Goal: Task Accomplishment & Management: Manage account settings

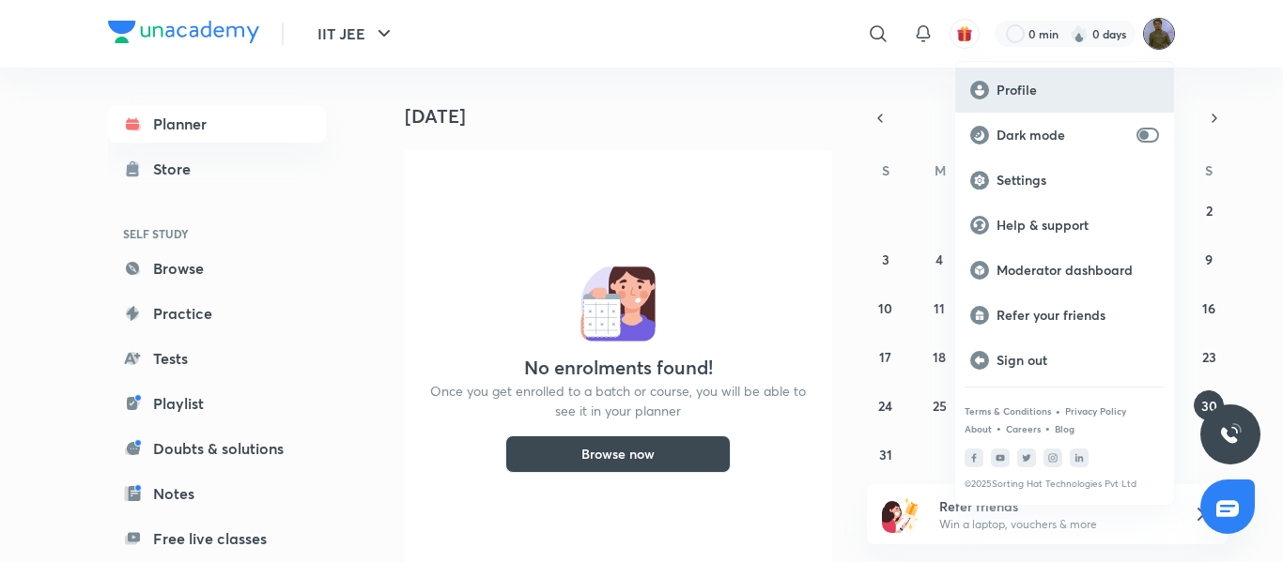
click at [1028, 93] on p "Profile" at bounding box center [1077, 90] width 162 height 17
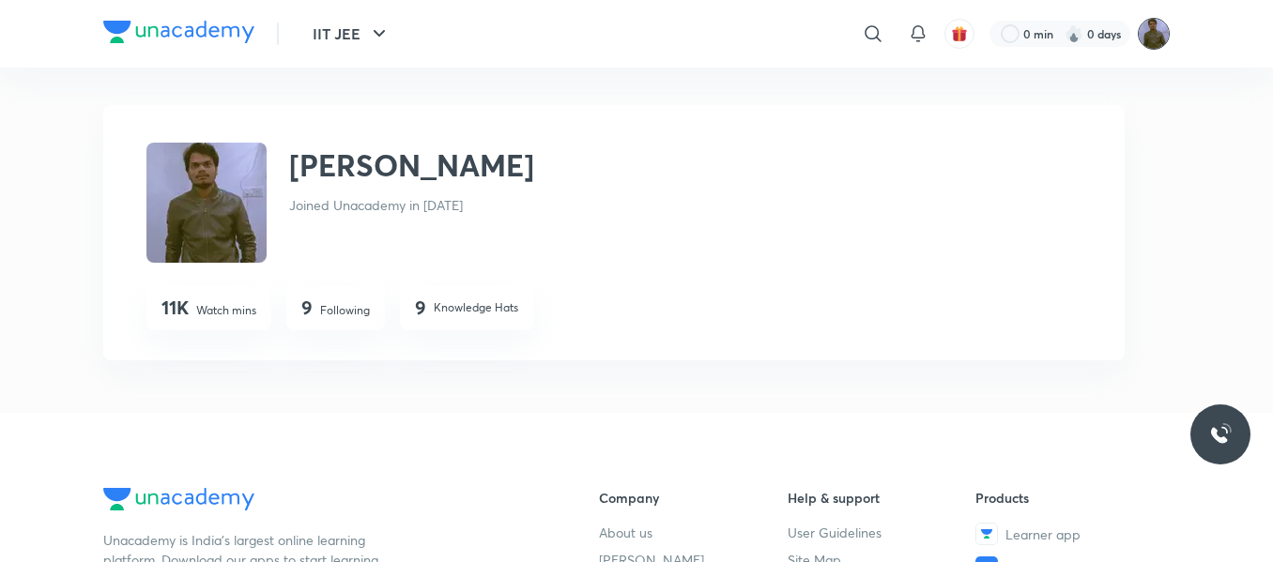
click at [1148, 45] on img at bounding box center [1154, 34] width 32 height 32
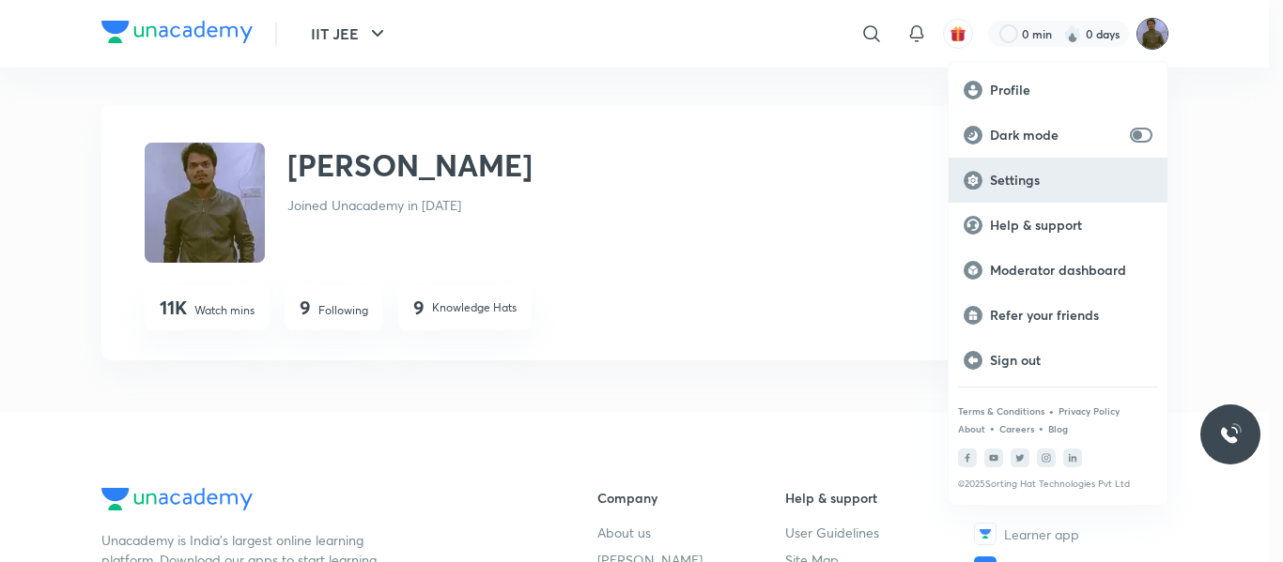
click at [1030, 168] on div "Settings" at bounding box center [1057, 180] width 219 height 45
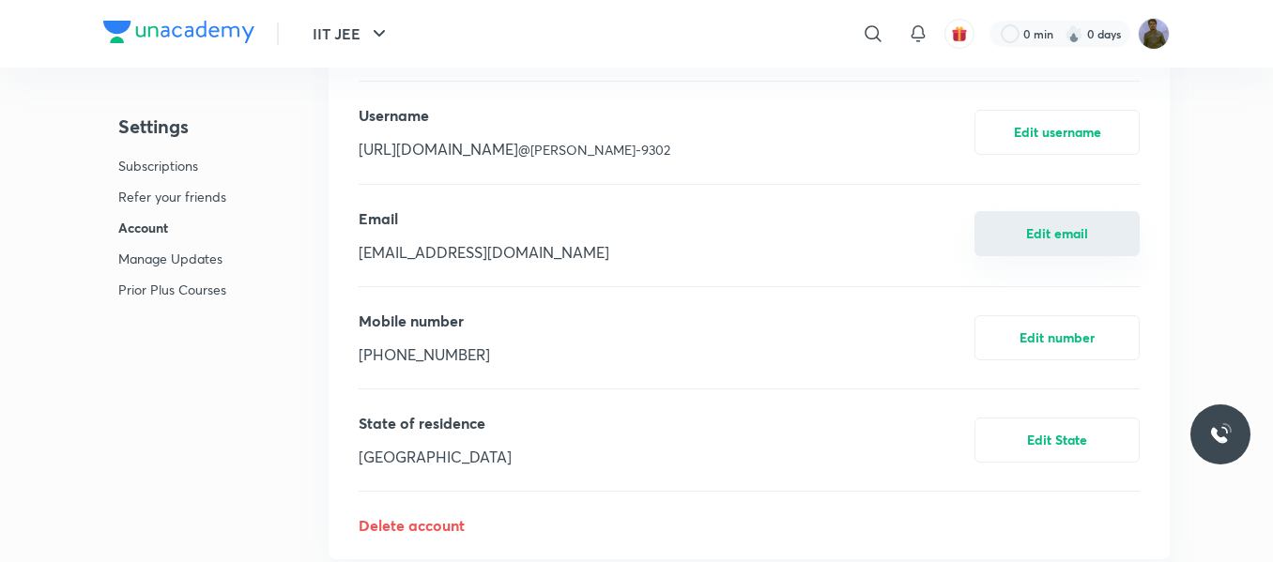
scroll to position [1127, 0]
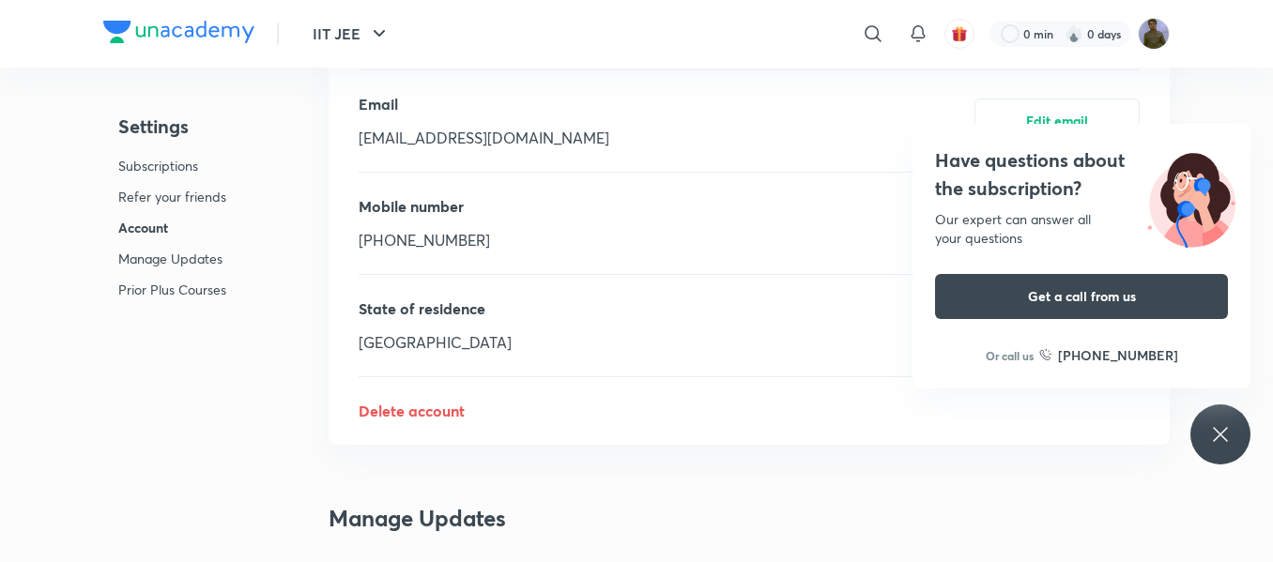
click at [1213, 433] on icon at bounding box center [1220, 434] width 23 height 23
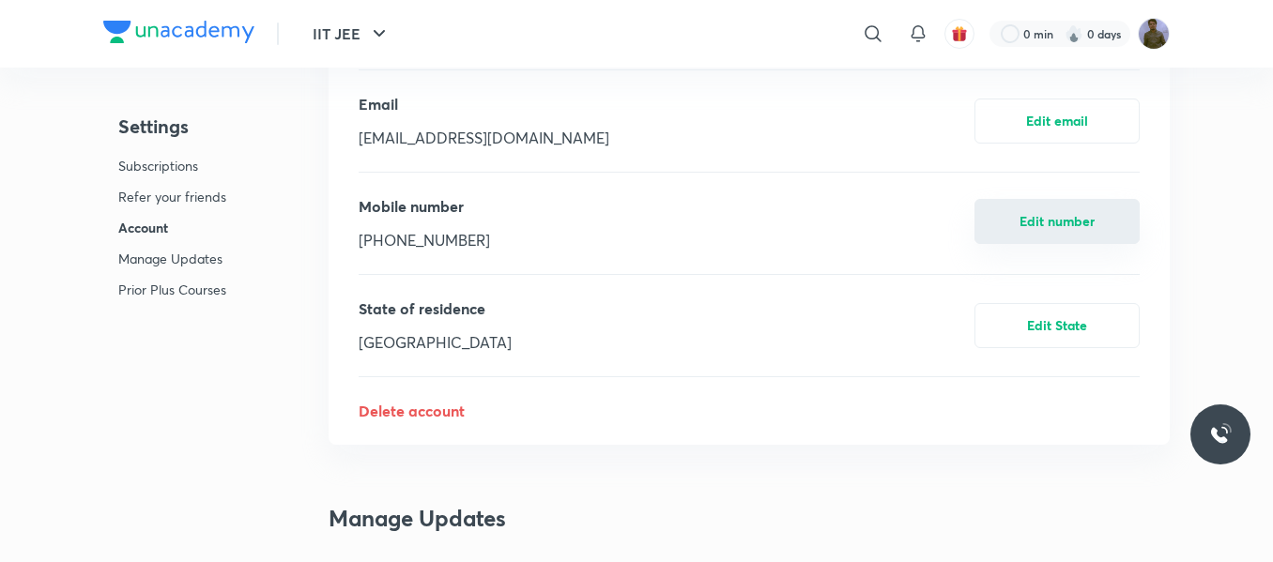
click at [1052, 234] on button "Edit number" at bounding box center [1057, 221] width 165 height 45
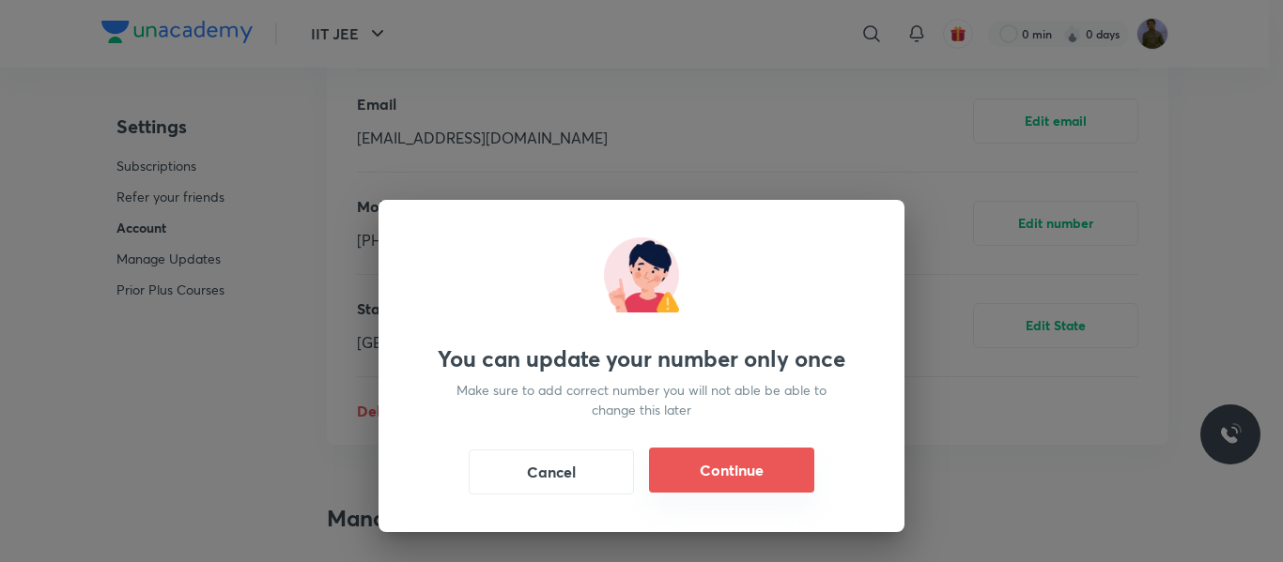
click at [710, 472] on button "Continue" at bounding box center [731, 470] width 165 height 45
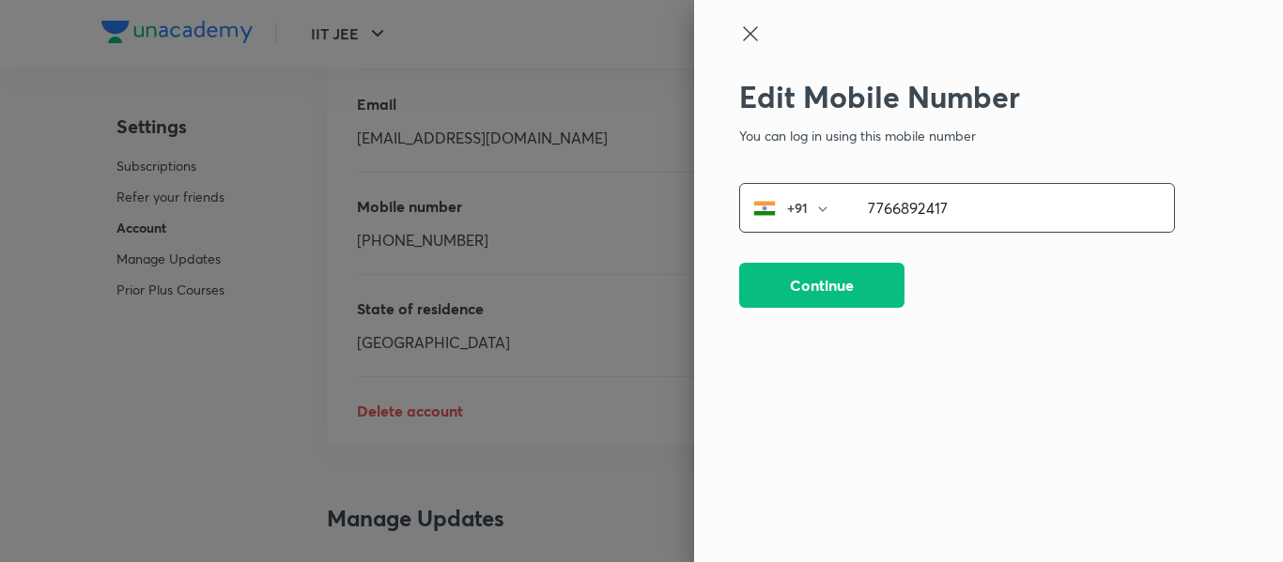
click at [985, 211] on input "7766892417" at bounding box center [1009, 208] width 329 height 48
type input "8986441876"
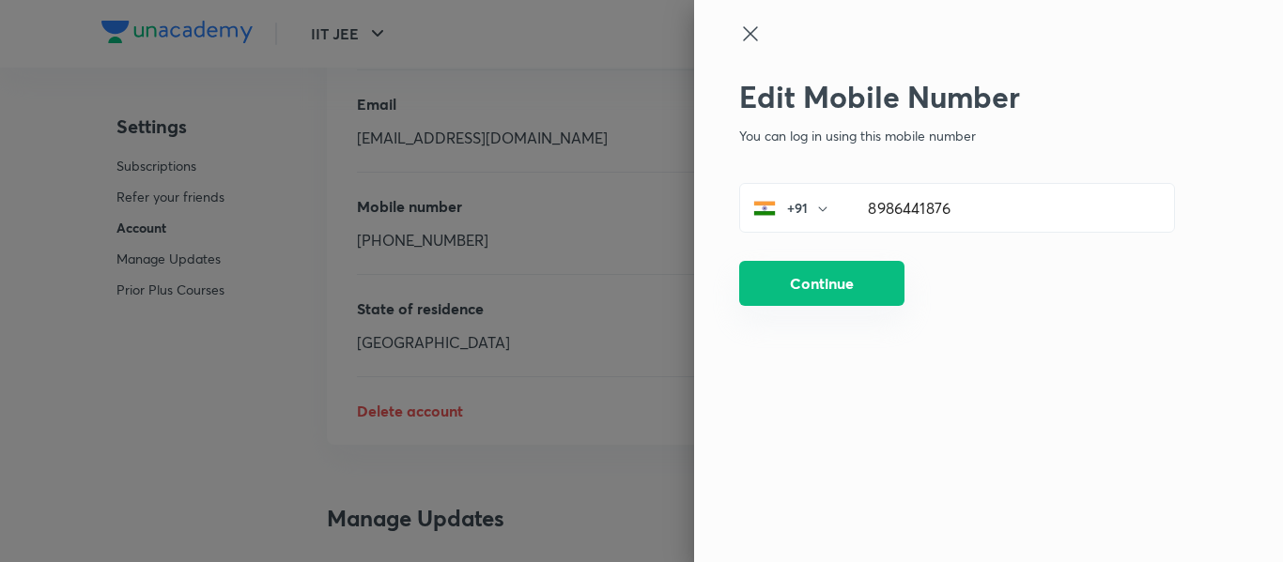
click at [858, 293] on button "Continue" at bounding box center [821, 283] width 165 height 45
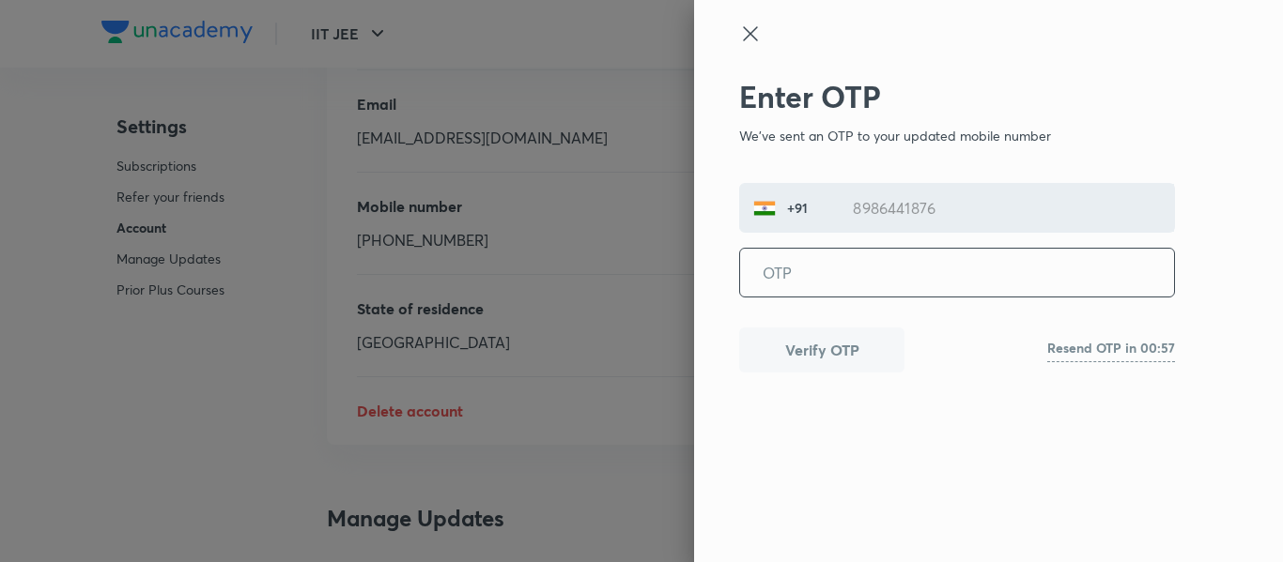
click at [854, 280] on input "tel" at bounding box center [957, 273] width 434 height 48
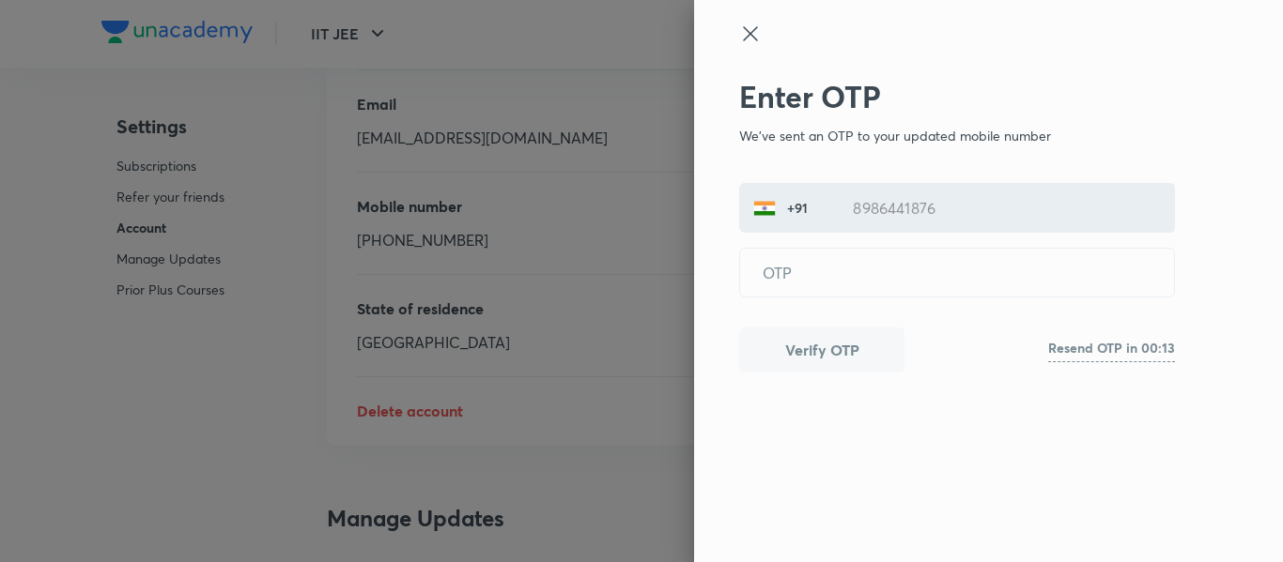
click at [749, 28] on icon at bounding box center [750, 34] width 23 height 23
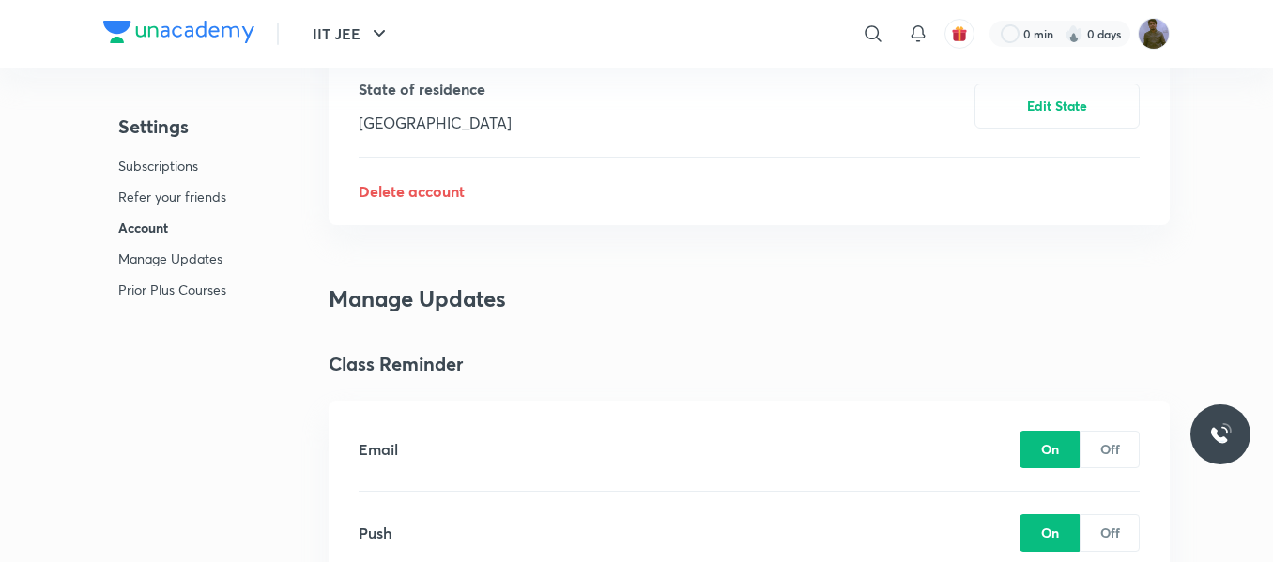
scroll to position [1315, 0]
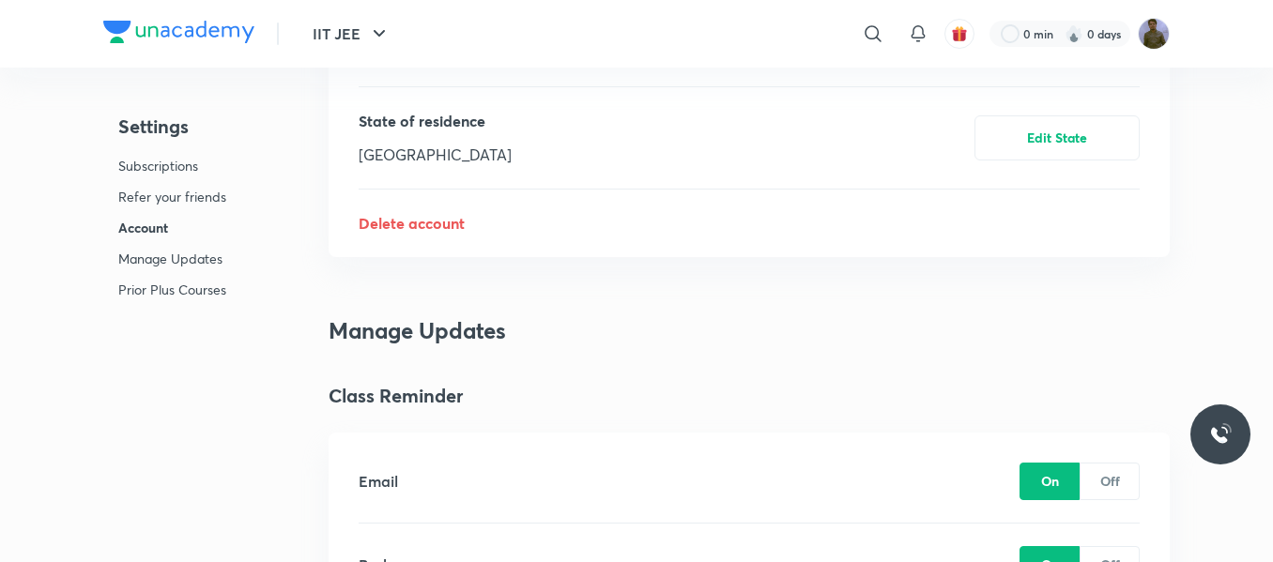
click at [404, 224] on p "Delete account" at bounding box center [749, 223] width 781 height 23
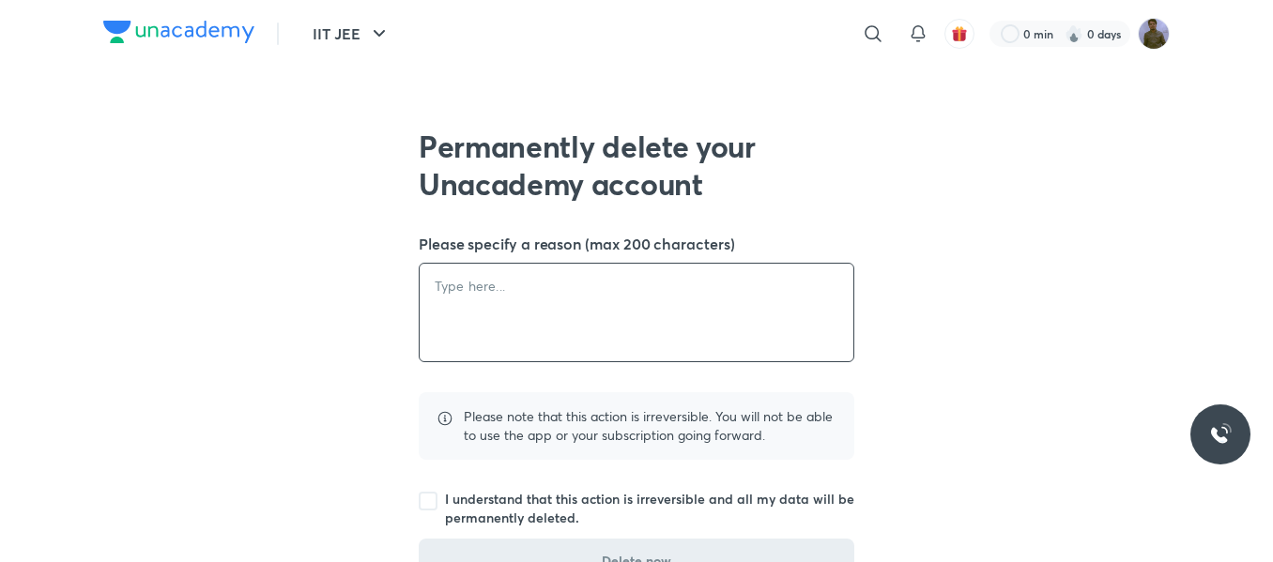
click at [480, 286] on textarea at bounding box center [637, 313] width 434 height 98
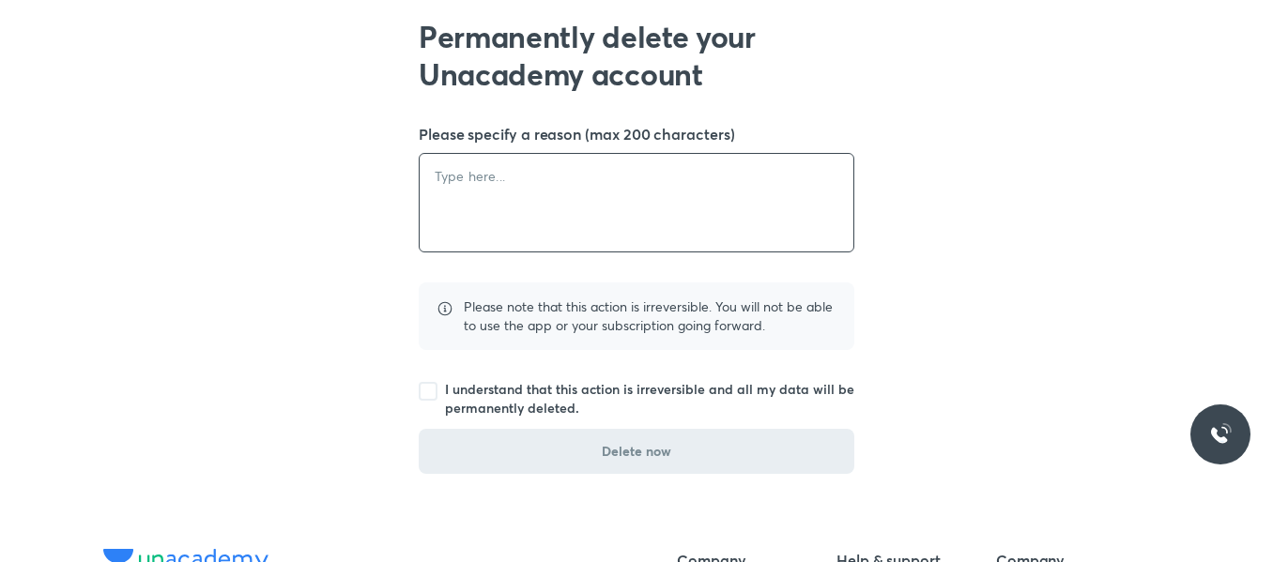
scroll to position [282, 0]
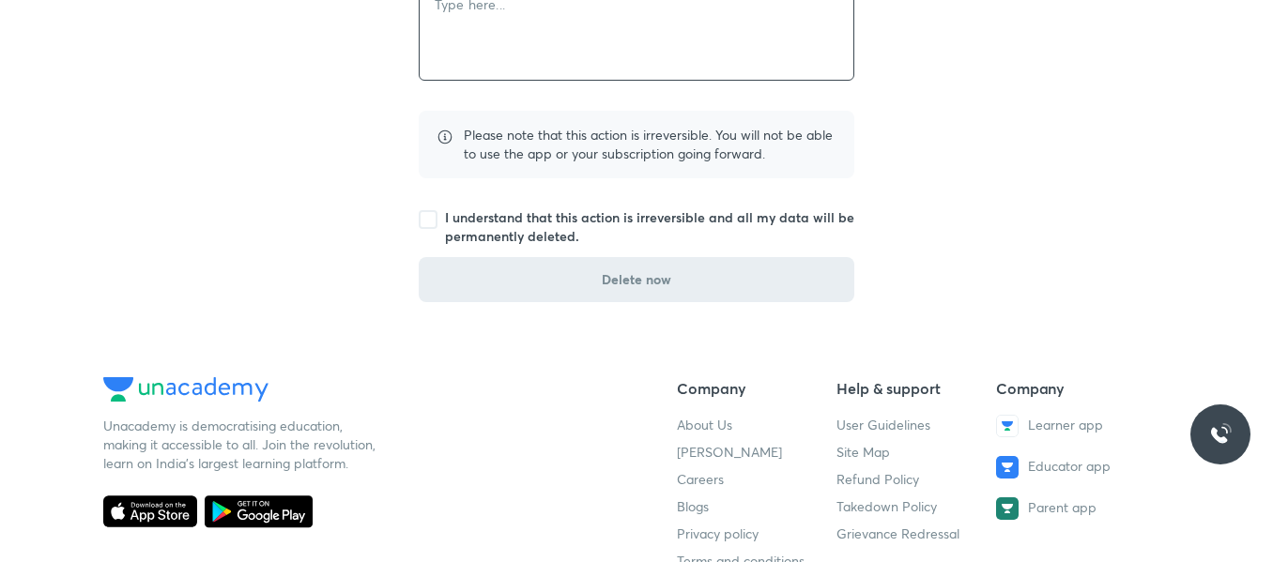
click at [425, 226] on span at bounding box center [428, 219] width 19 height 19
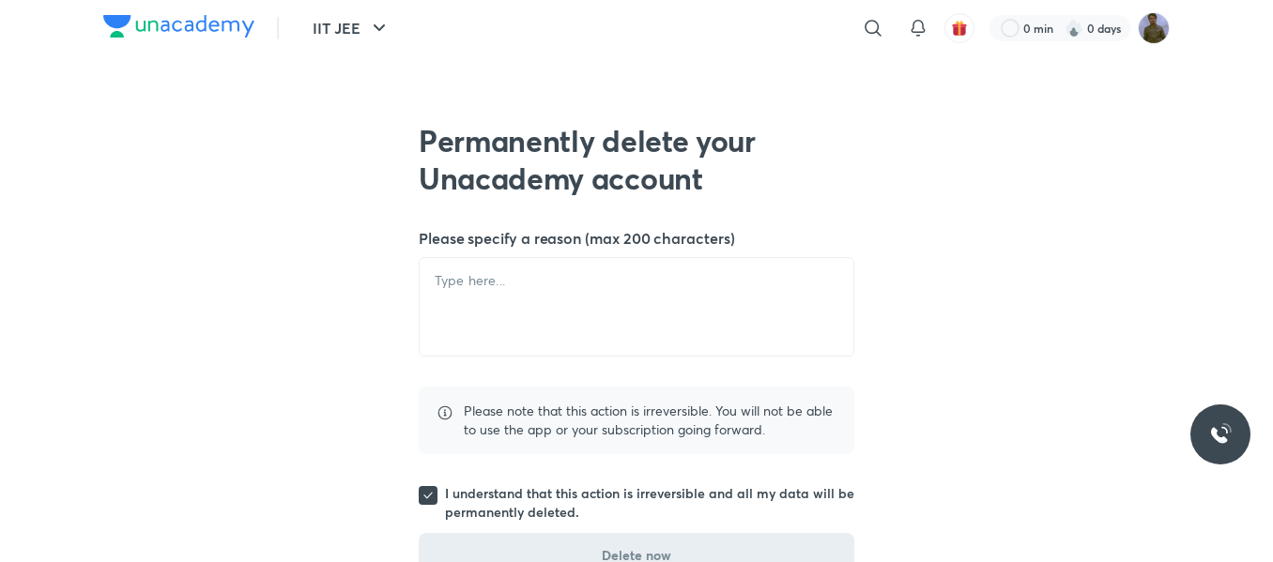
scroll to position [0, 0]
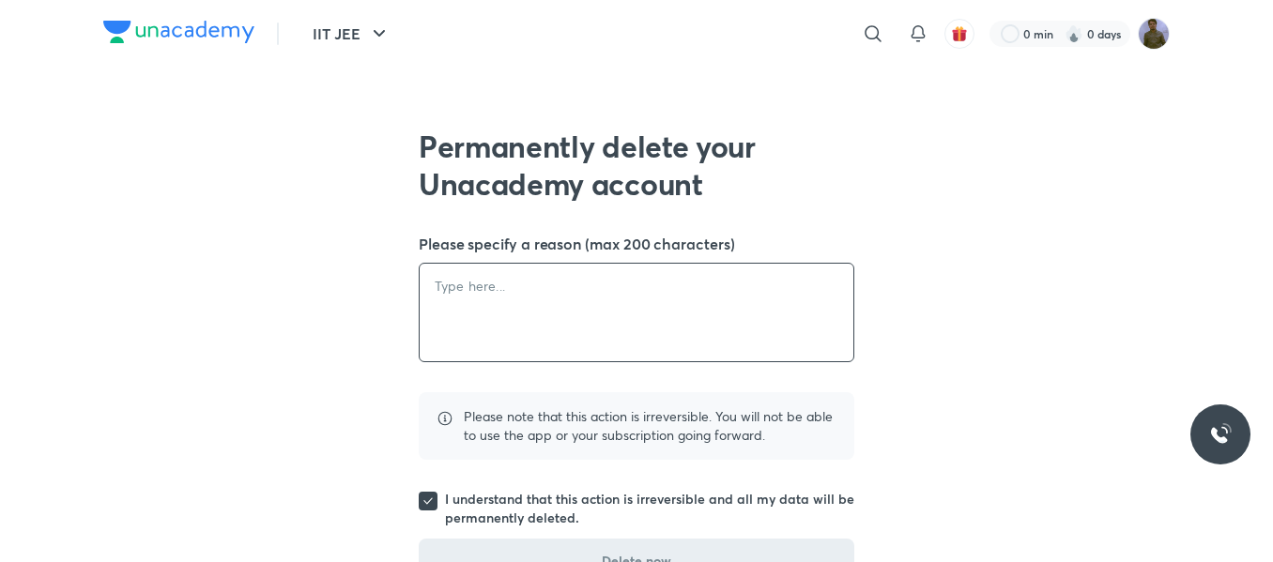
click at [507, 285] on textarea at bounding box center [637, 313] width 434 height 98
type textarea "b"
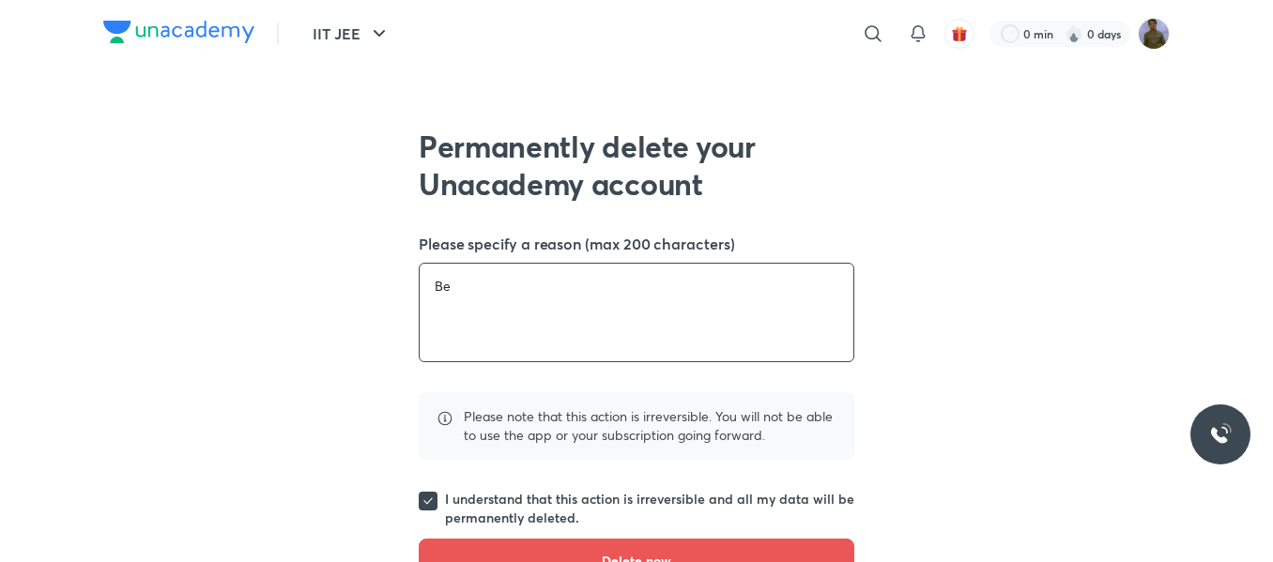
type textarea "B"
type textarea "D"
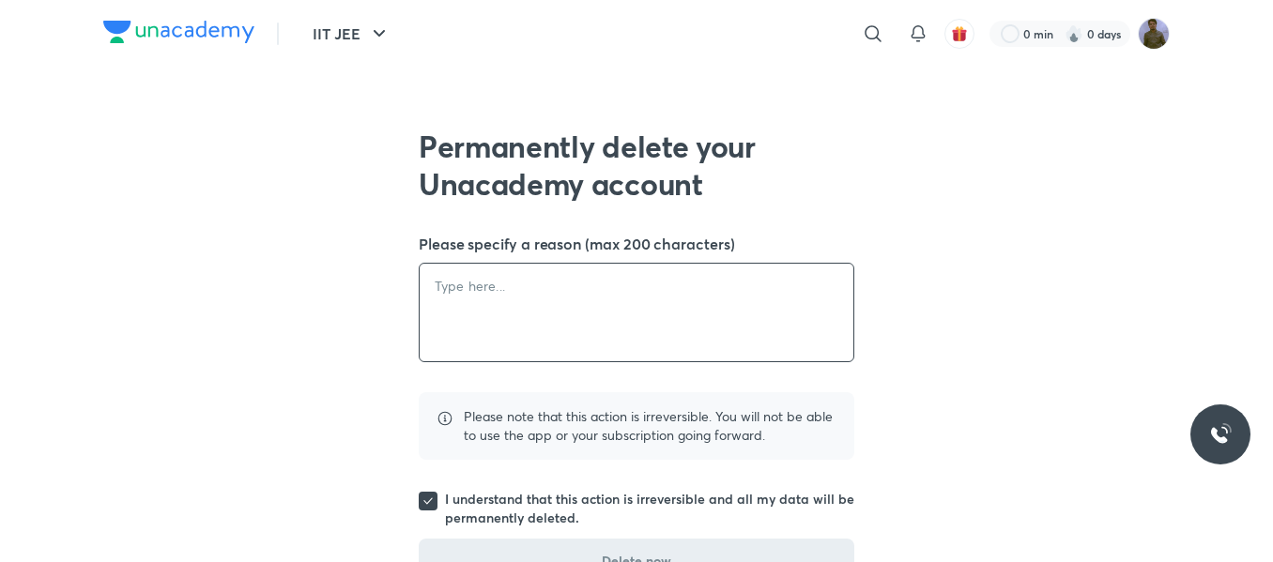
paste textarea "I am unable to update my email"
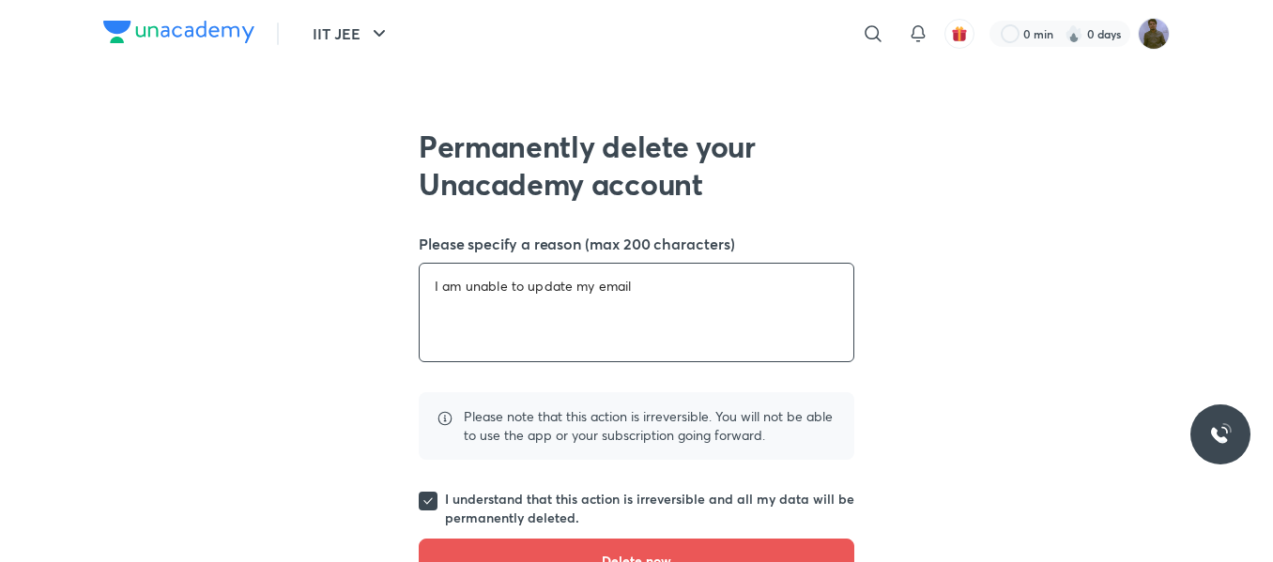
scroll to position [282, 0]
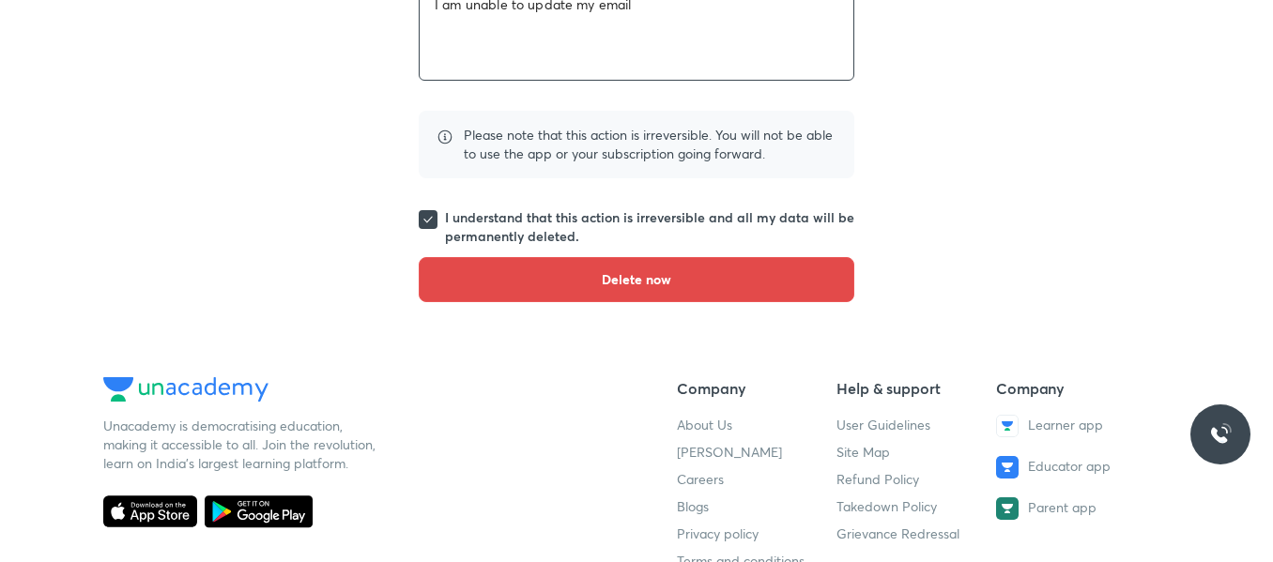
type textarea "I am unable to update my email"
click at [597, 269] on button "Delete now" at bounding box center [637, 279] width 436 height 45
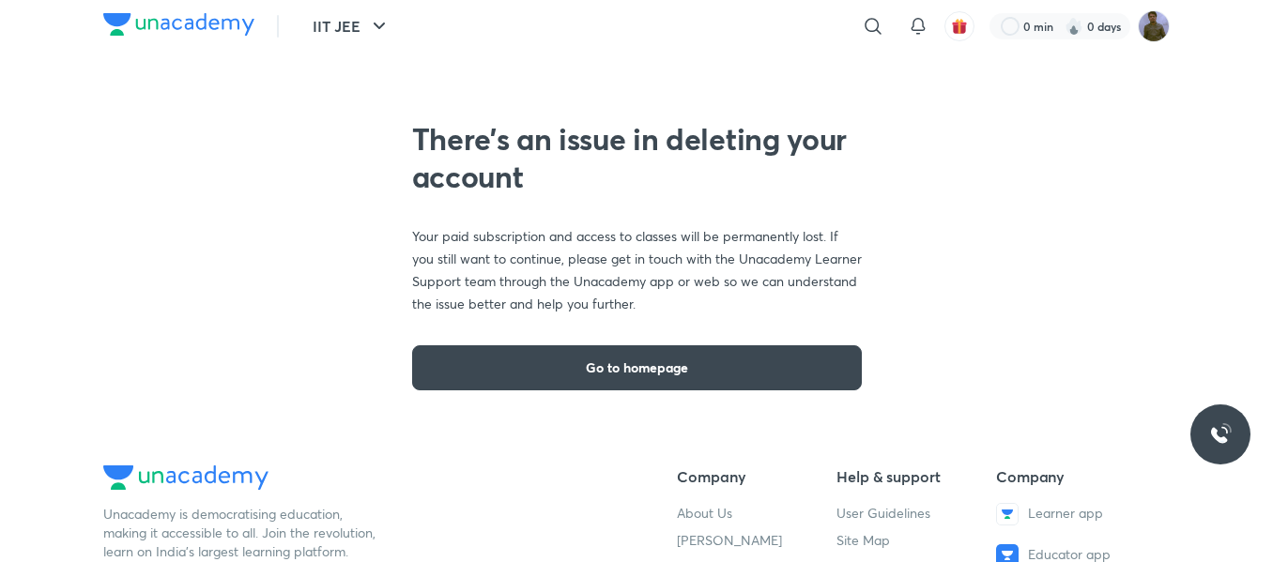
scroll to position [0, 0]
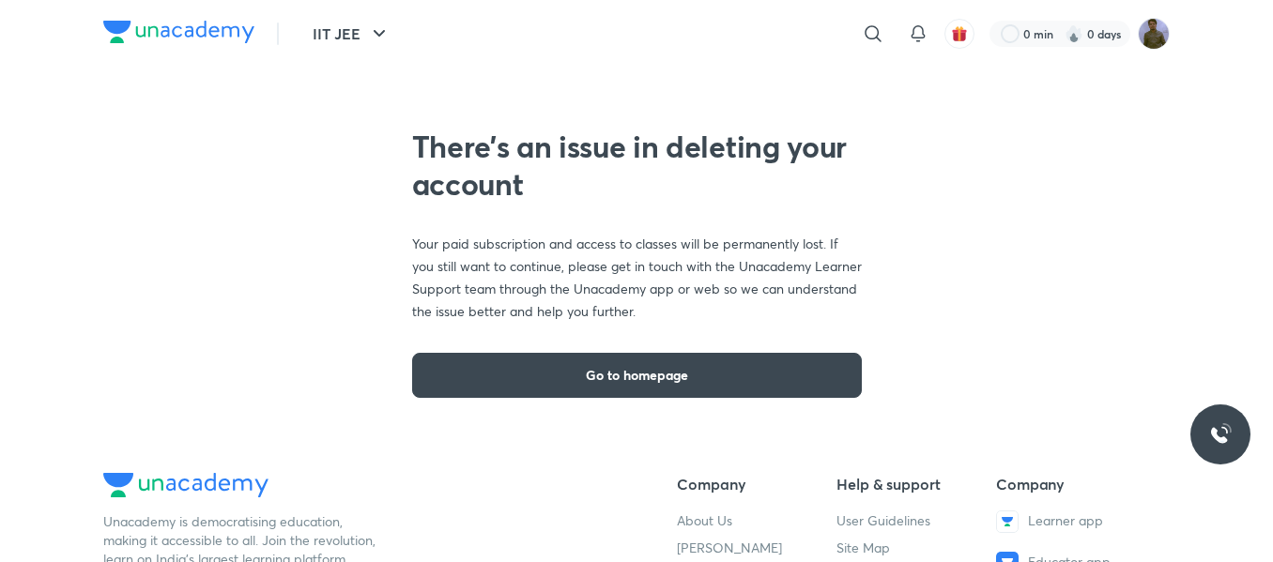
click at [627, 146] on h2 "There’s an issue in deleting your account" at bounding box center [637, 165] width 450 height 75
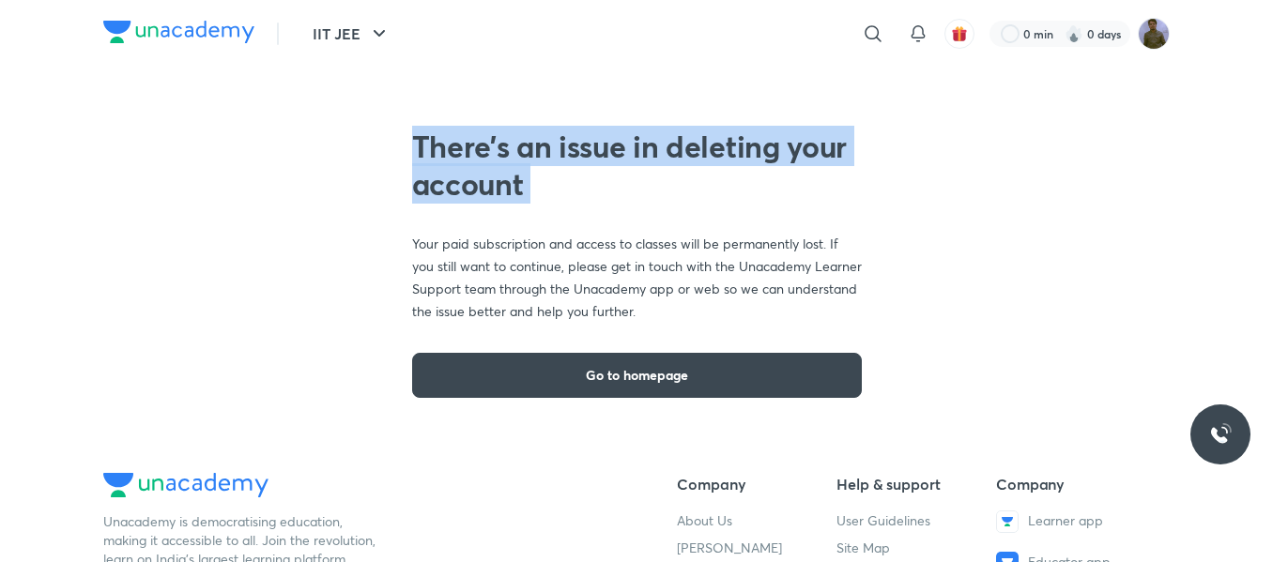
click at [627, 146] on h2 "There’s an issue in deleting your account" at bounding box center [637, 165] width 450 height 75
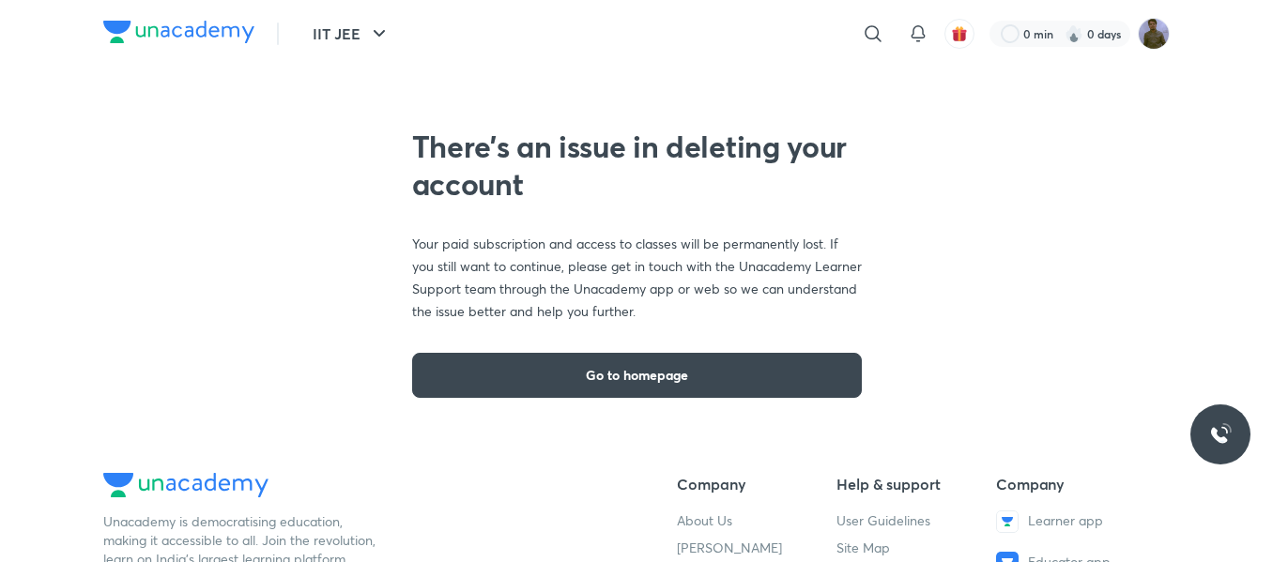
click at [586, 223] on div "There’s an issue in deleting your account Your paid subscription and access to …" at bounding box center [637, 263] width 450 height 270
click at [560, 281] on p "Your paid subscription and access to classes will be permanently lost. If you s…" at bounding box center [637, 278] width 450 height 90
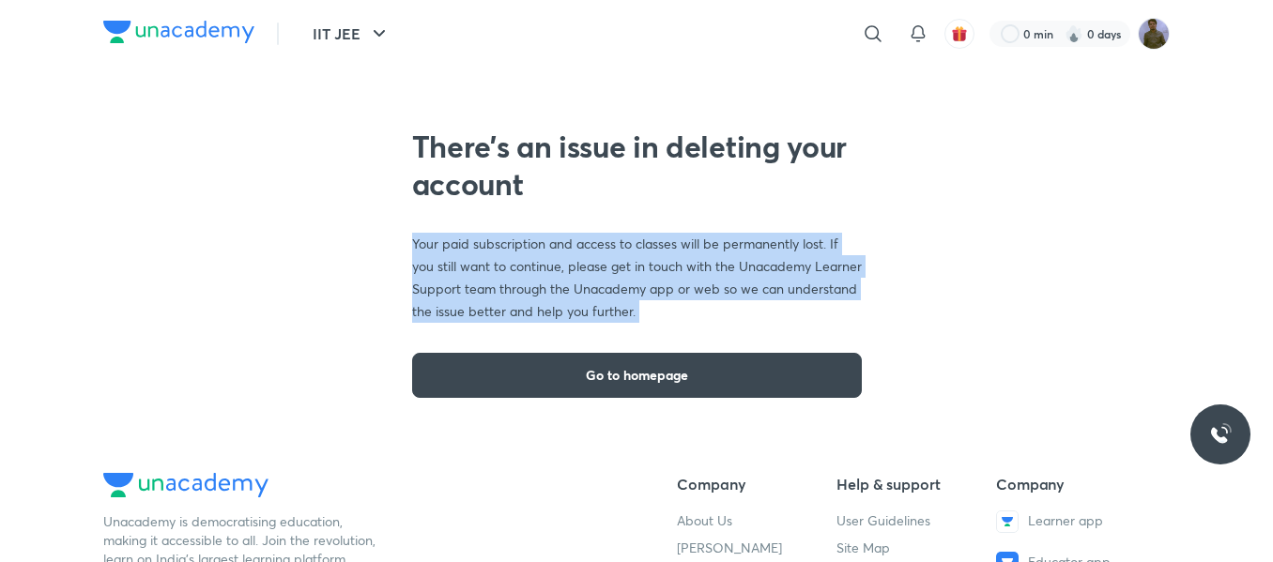
click at [560, 281] on p "Your paid subscription and access to classes will be permanently lost. If you s…" at bounding box center [637, 278] width 450 height 90
click at [673, 300] on p "Your paid subscription and access to classes will be permanently lost. If you s…" at bounding box center [637, 278] width 450 height 90
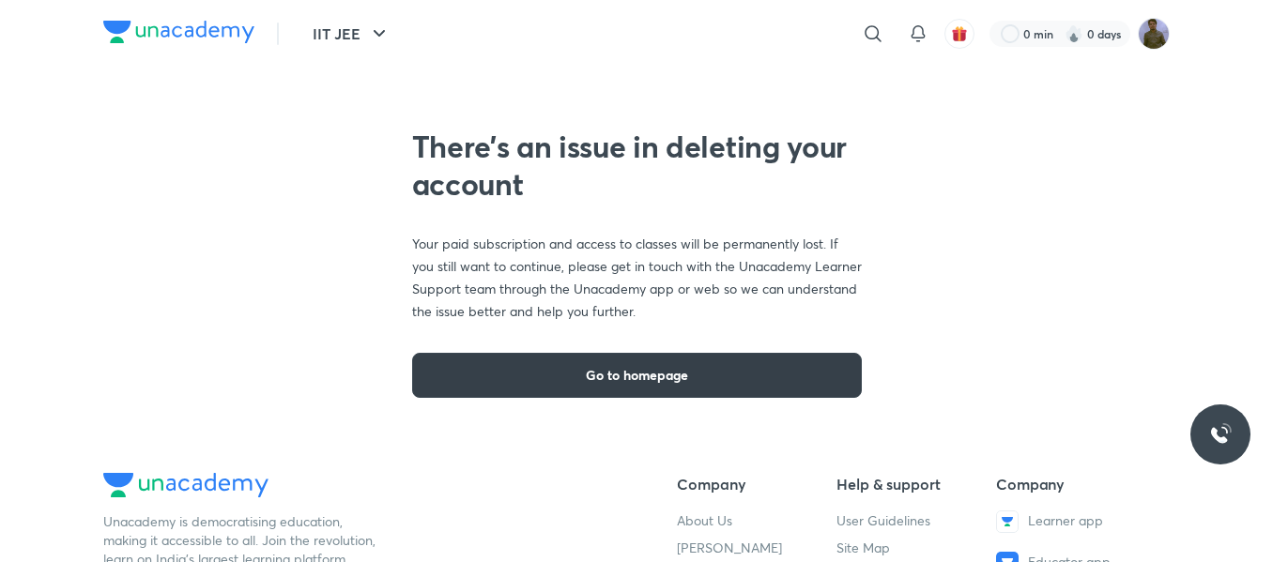
click at [661, 387] on button "Go to homepage" at bounding box center [637, 375] width 450 height 45
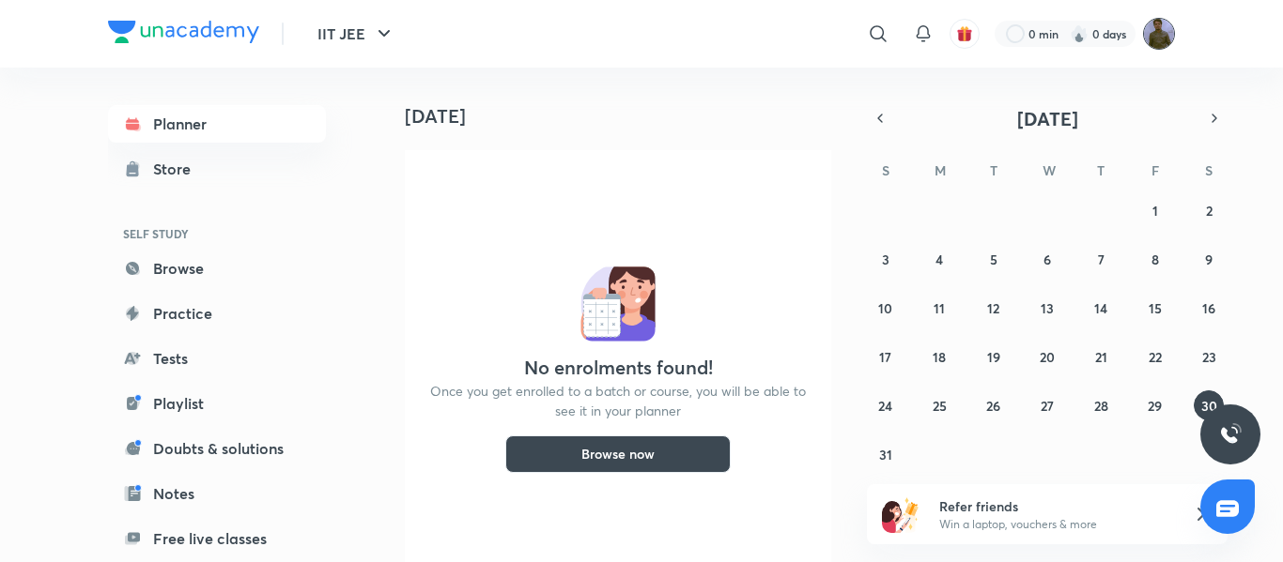
click at [1169, 37] on img at bounding box center [1159, 34] width 32 height 32
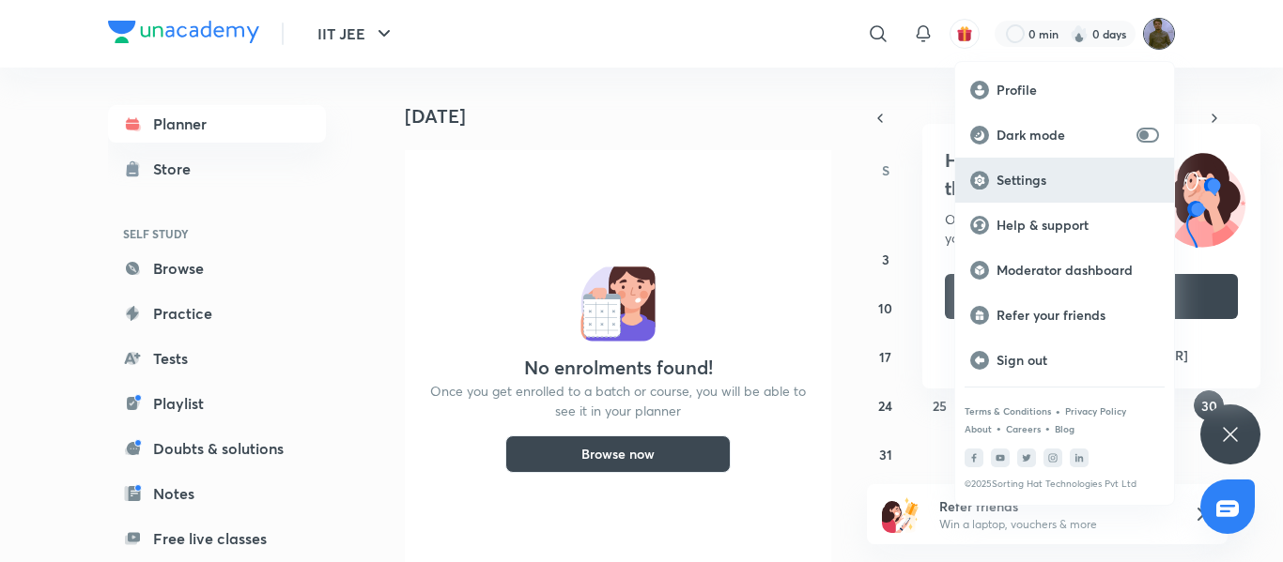
click at [1024, 164] on div "Settings" at bounding box center [1064, 180] width 219 height 45
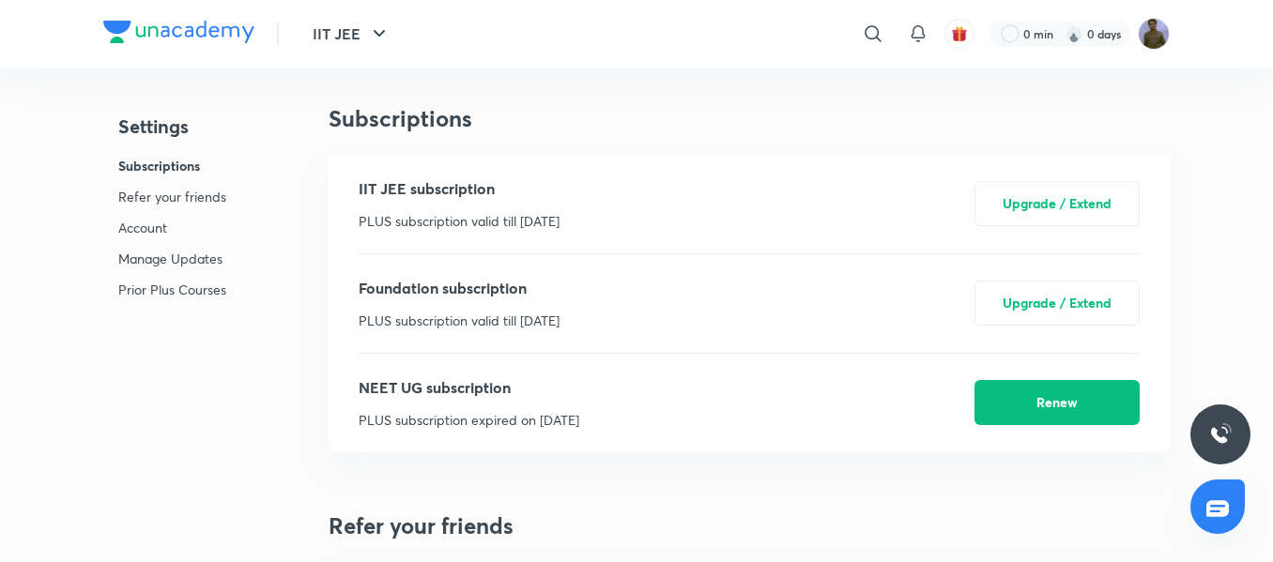
click at [167, 259] on p "Manage Updates" at bounding box center [172, 259] width 108 height 20
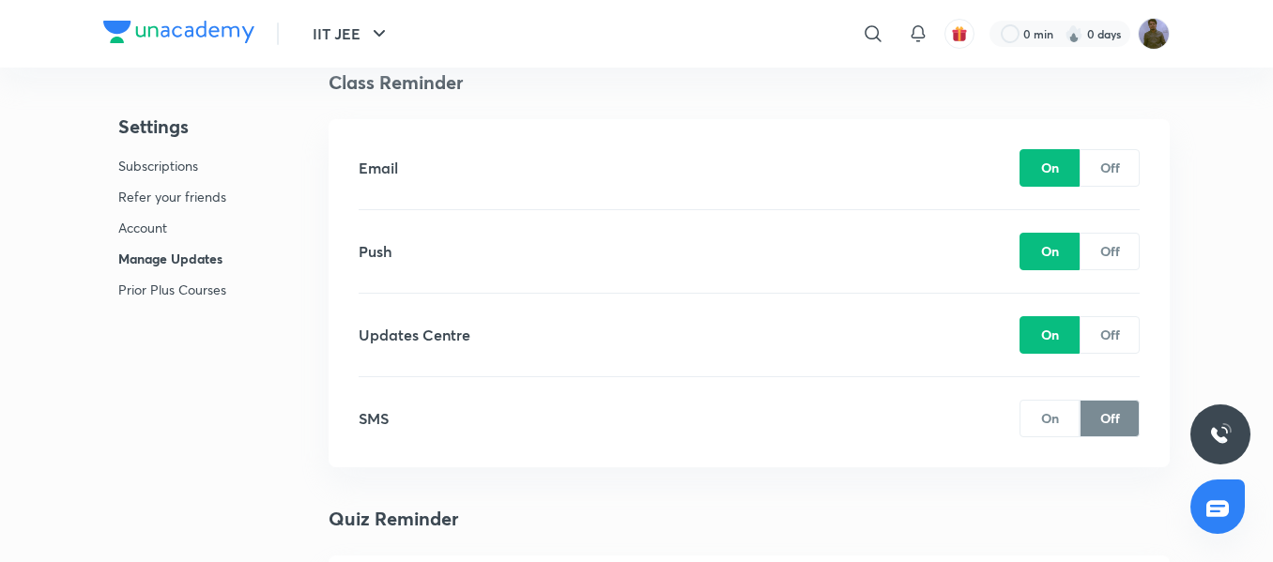
click at [161, 232] on p "Account" at bounding box center [172, 228] width 108 height 20
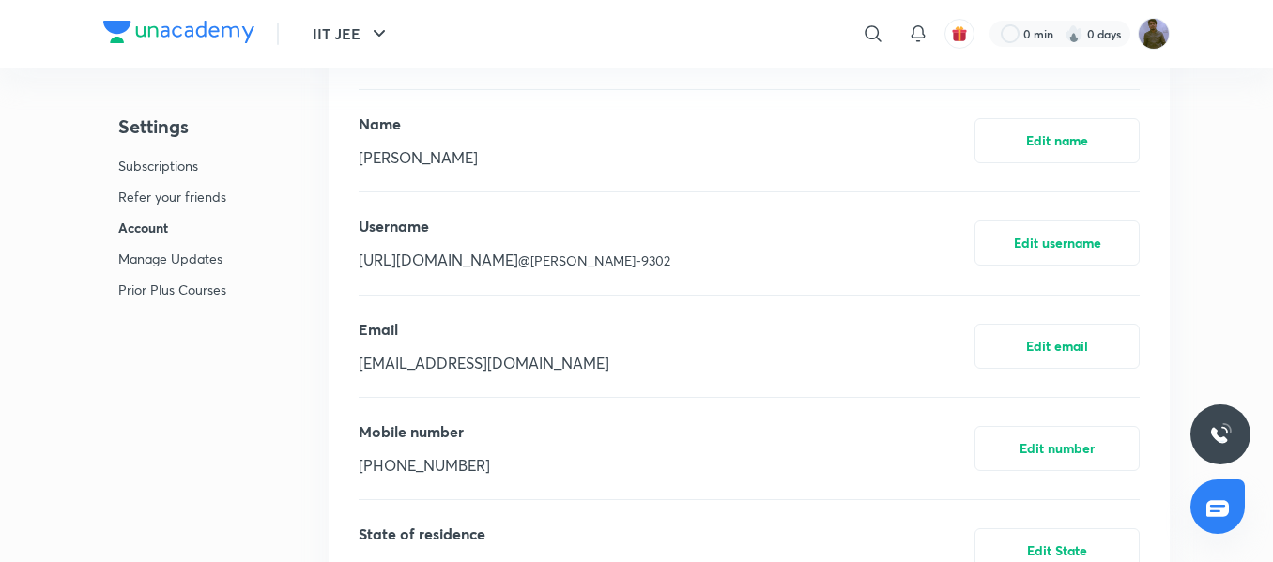
scroll to position [934, 0]
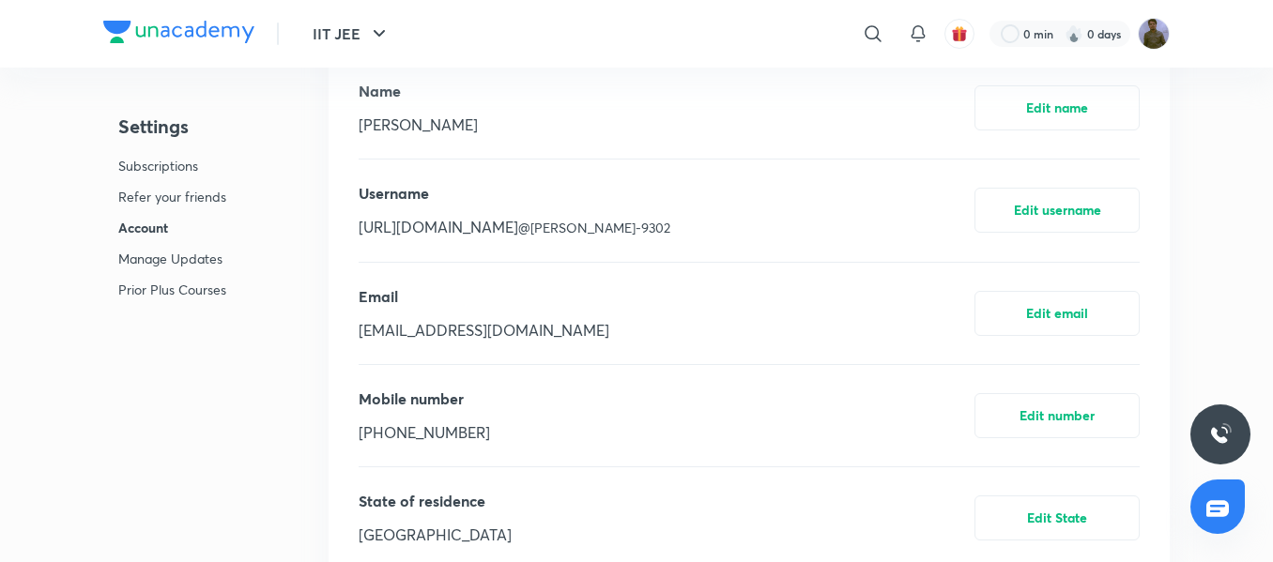
click at [672, 313] on div "Email con-kumar.gopal@unacademy.com Edit email" at bounding box center [749, 313] width 781 height 101
click at [587, 381] on div "Mobile number +91 7766892417 Edit number" at bounding box center [749, 415] width 781 height 101
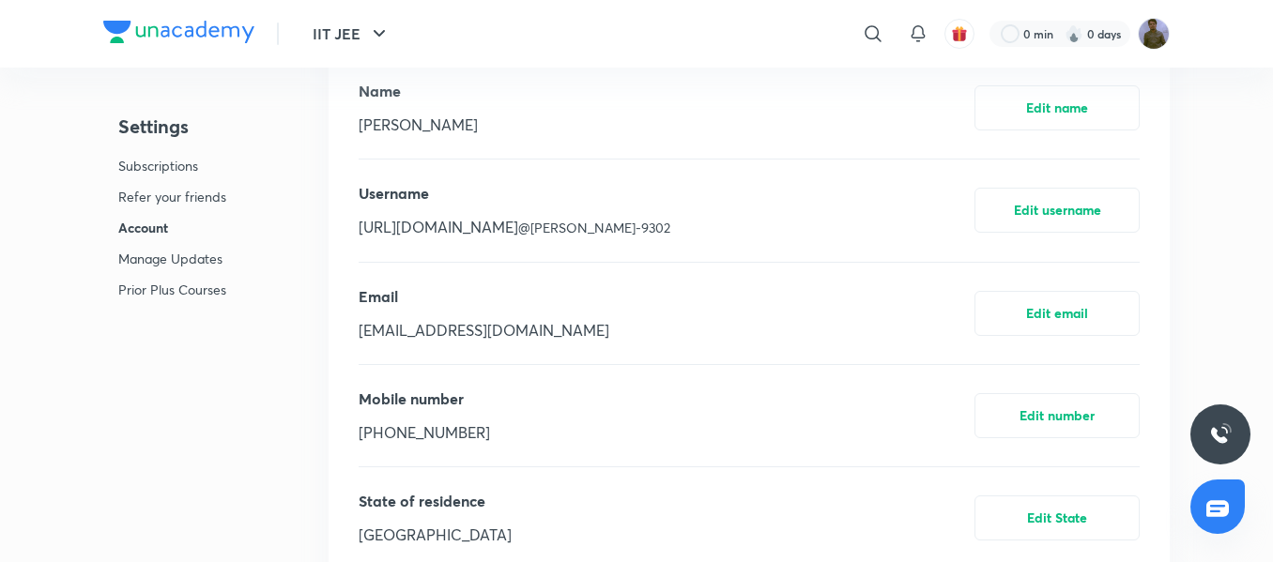
click at [564, 232] on span "@[PERSON_NAME]-9302" at bounding box center [594, 228] width 152 height 18
click at [575, 315] on div "Email con-kumar.gopal@unacademy.com" at bounding box center [484, 313] width 251 height 56
click at [523, 403] on div "Mobile number +91 7766892417 Edit number" at bounding box center [749, 415] width 781 height 101
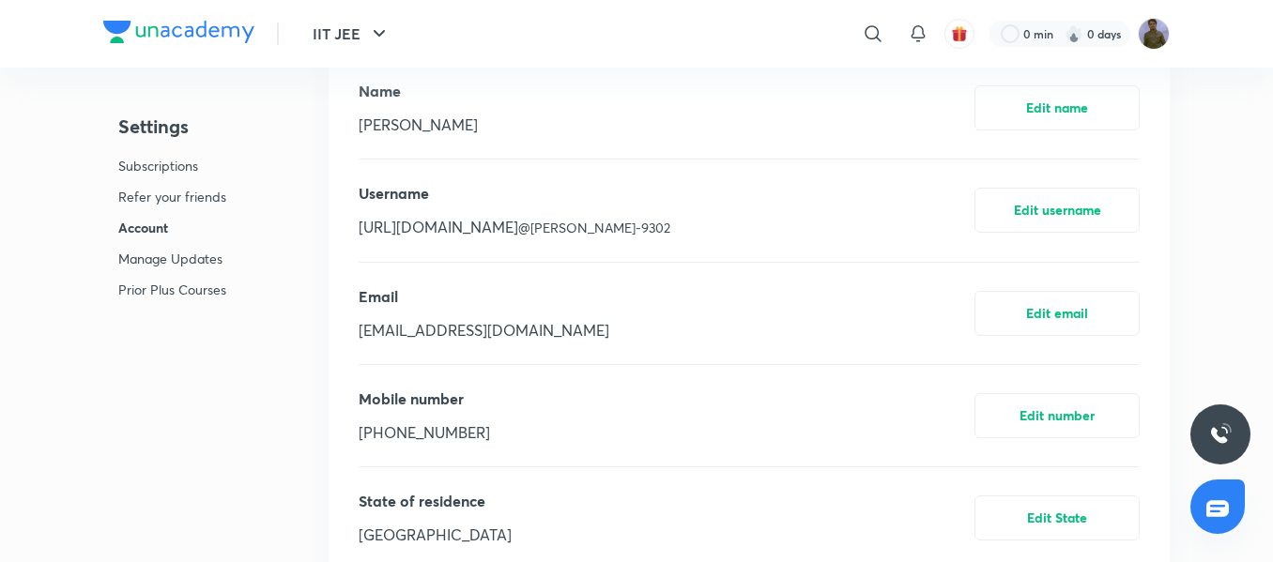
click at [523, 403] on div "Mobile number +91 7766892417 Edit number" at bounding box center [749, 415] width 781 height 101
click at [539, 449] on div "Mobile number +91 7766892417 Edit number" at bounding box center [749, 415] width 781 height 101
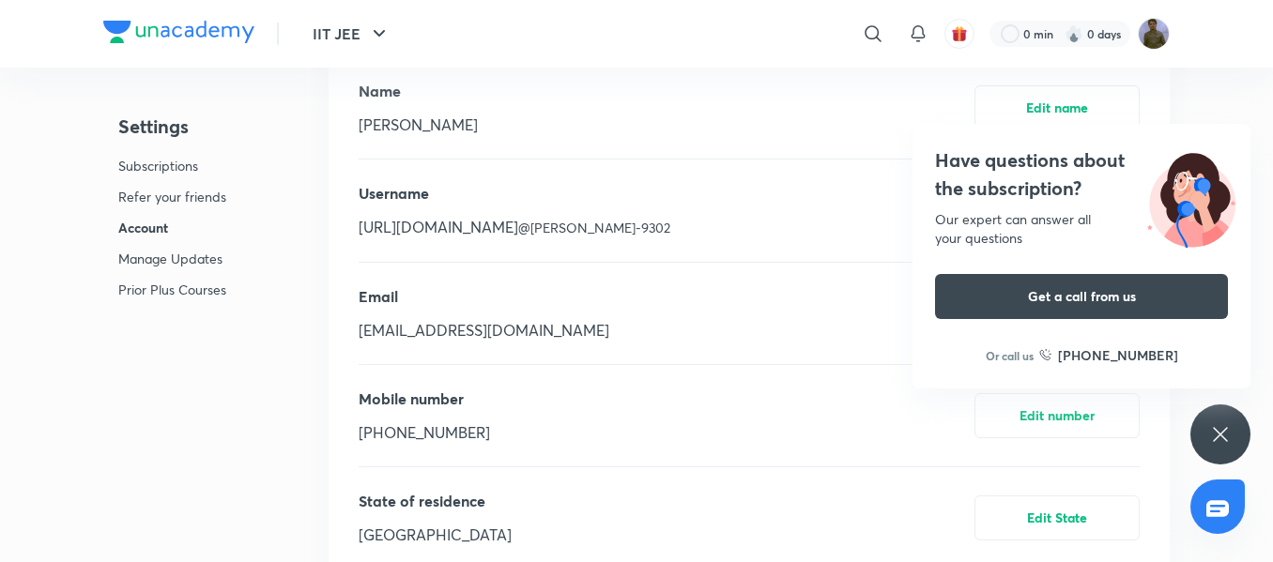
click at [539, 449] on div "Mobile number +91 7766892417 Edit number" at bounding box center [749, 415] width 781 height 101
click at [1212, 439] on icon at bounding box center [1220, 434] width 23 height 23
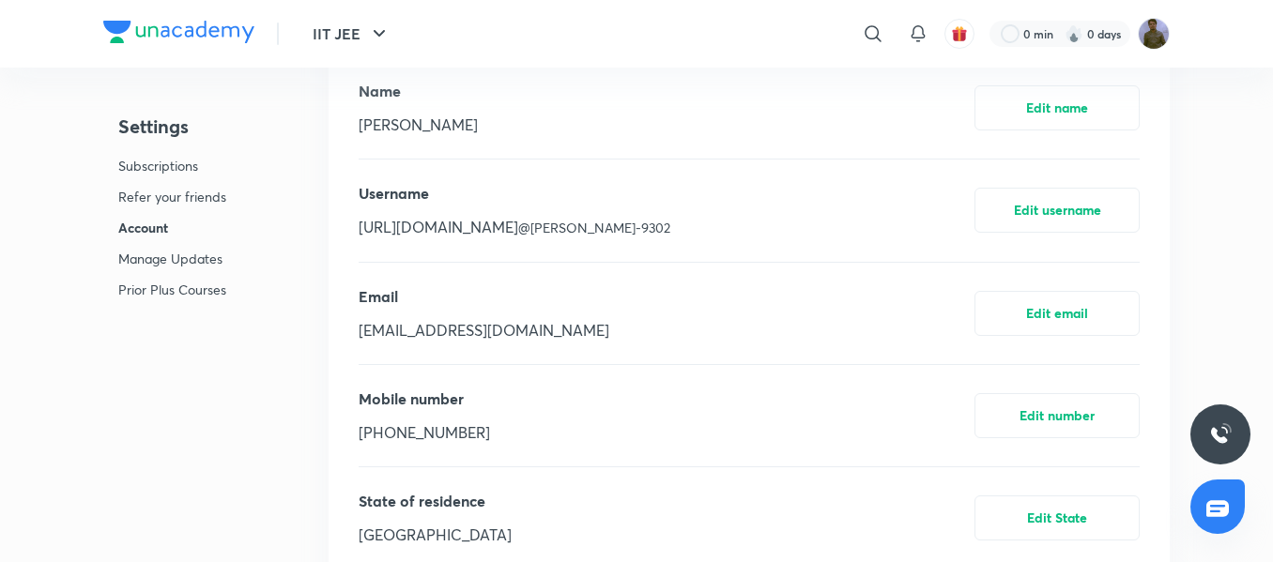
click at [761, 403] on div "Mobile number +91 7766892417 Edit number" at bounding box center [749, 415] width 781 height 101
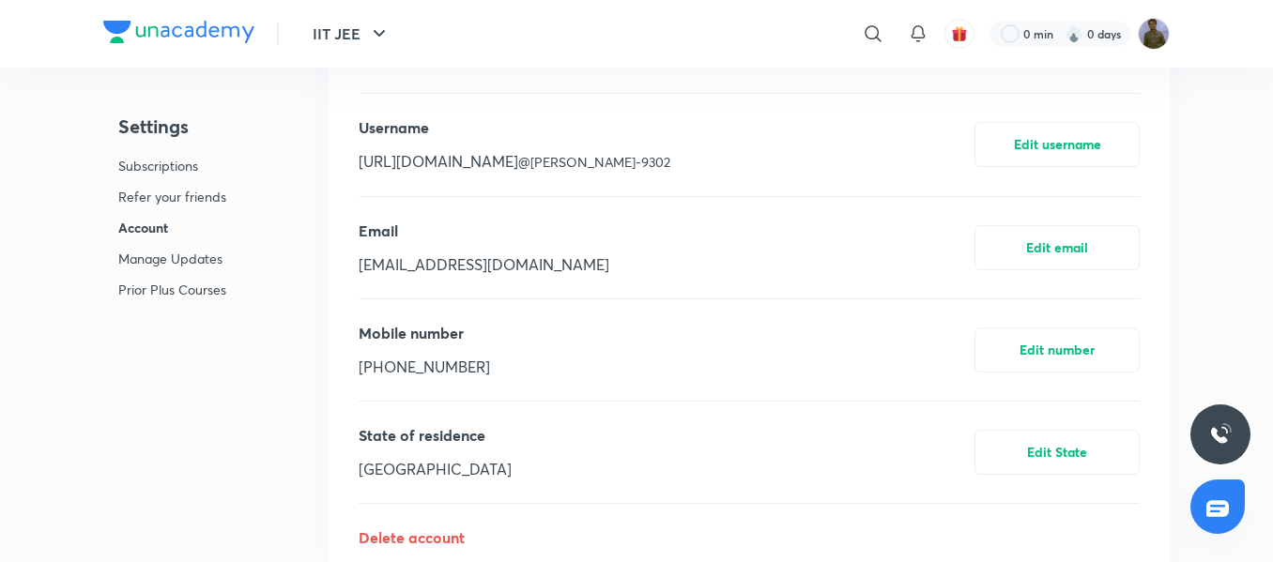
scroll to position [1028, 0]
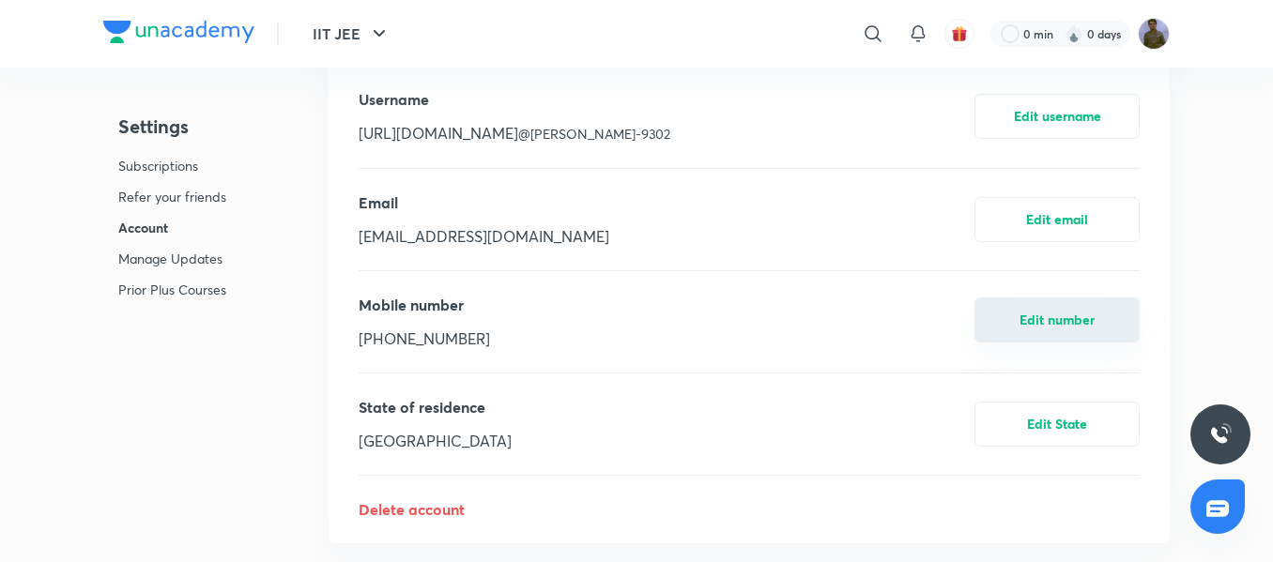
click at [1053, 316] on button "Edit number" at bounding box center [1057, 320] width 165 height 45
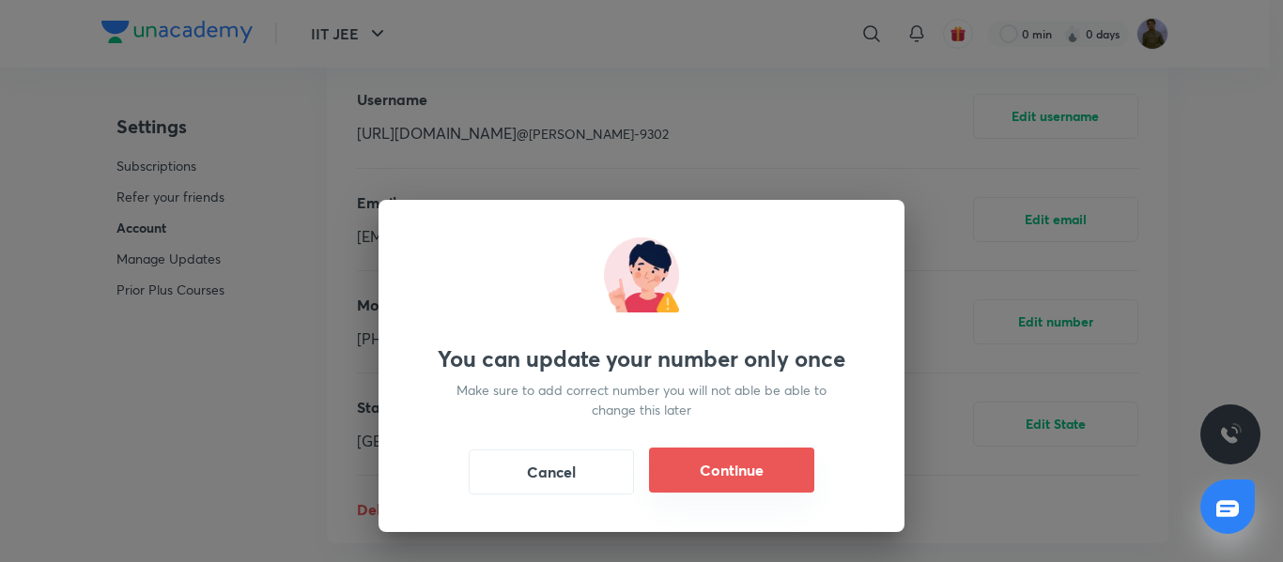
click at [747, 455] on button "Continue" at bounding box center [731, 470] width 165 height 45
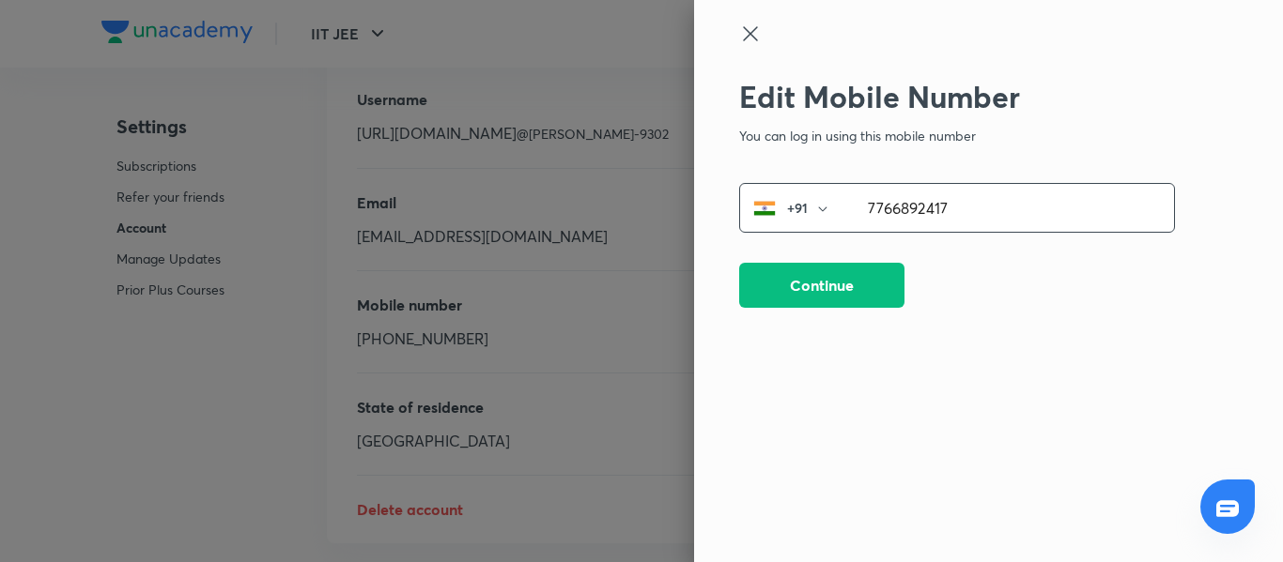
click at [892, 213] on input "7766892417" at bounding box center [1009, 208] width 329 height 48
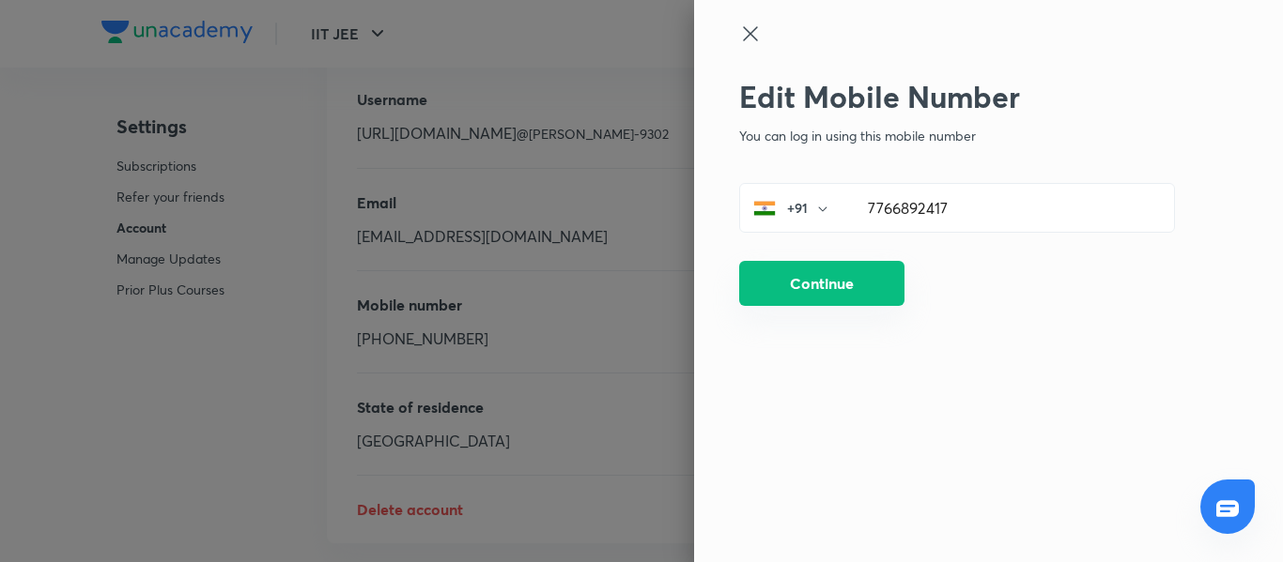
click at [791, 300] on button "Continue" at bounding box center [821, 283] width 165 height 45
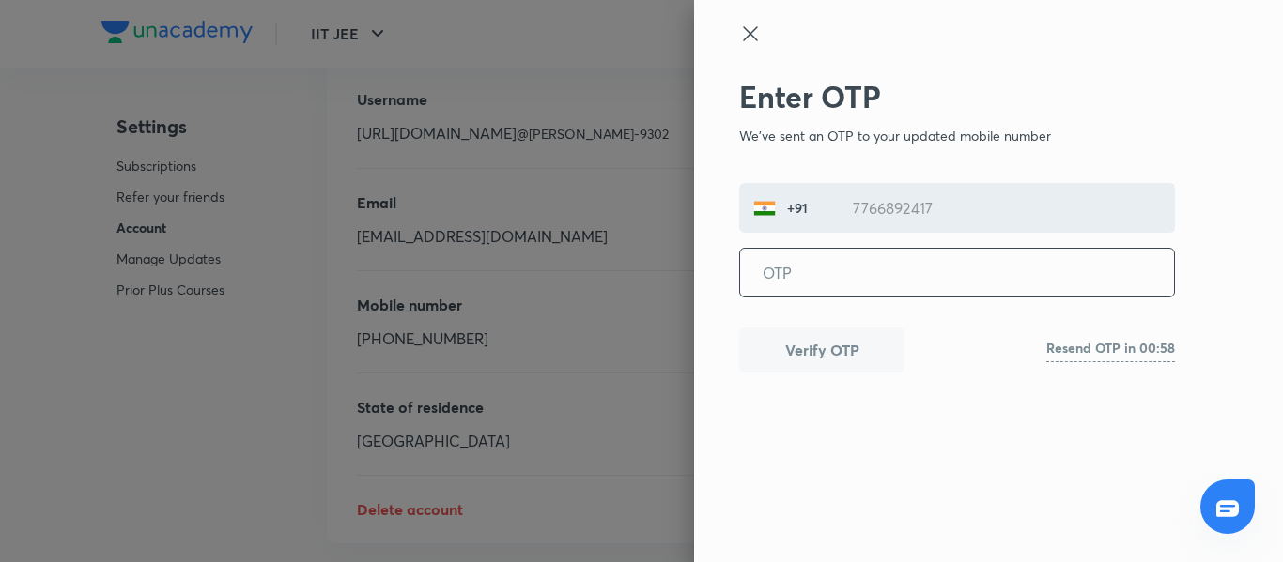
click at [823, 274] on input "tel" at bounding box center [957, 273] width 434 height 48
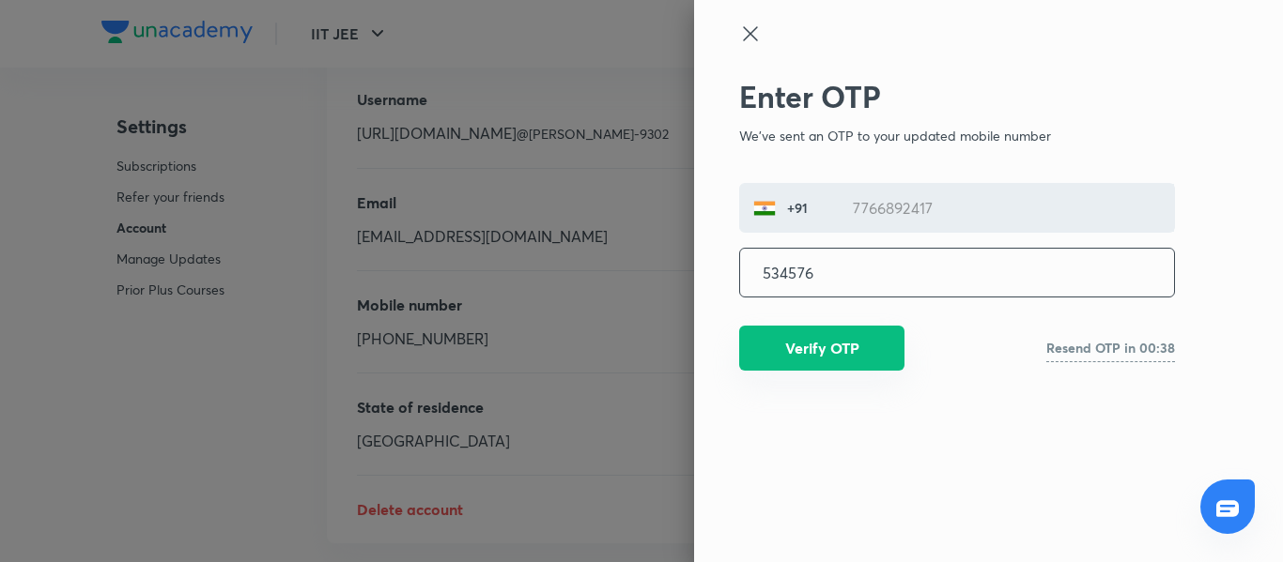
type input "534576"
click at [860, 358] on button "Verify OTP" at bounding box center [821, 348] width 165 height 45
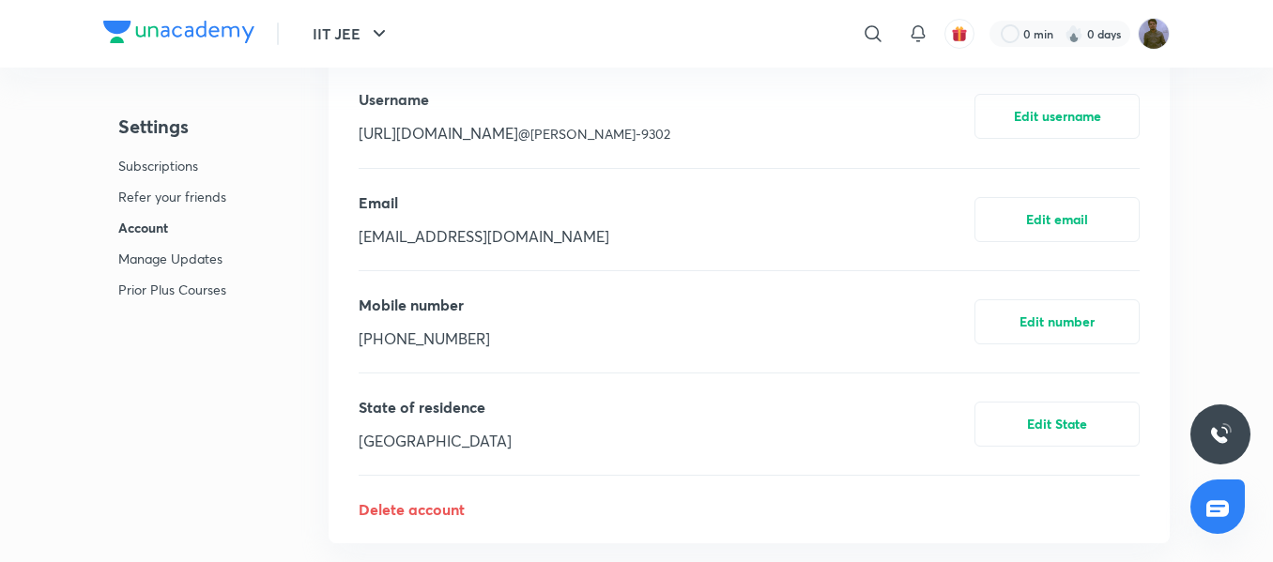
scroll to position [934, 0]
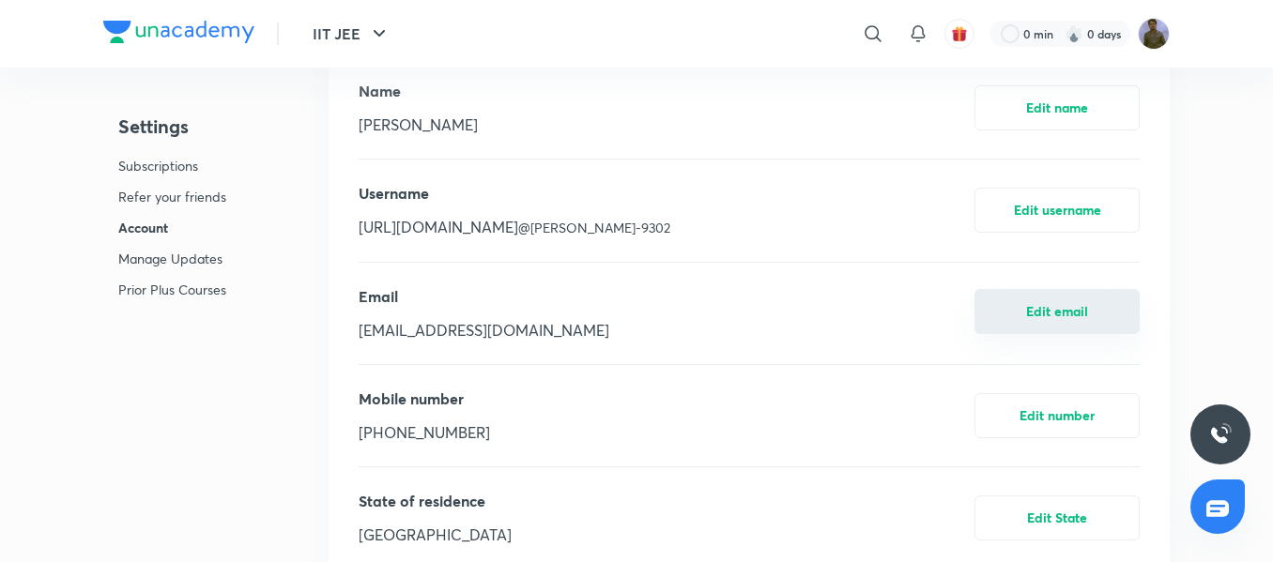
click at [1087, 321] on button "Edit email" at bounding box center [1057, 311] width 165 height 45
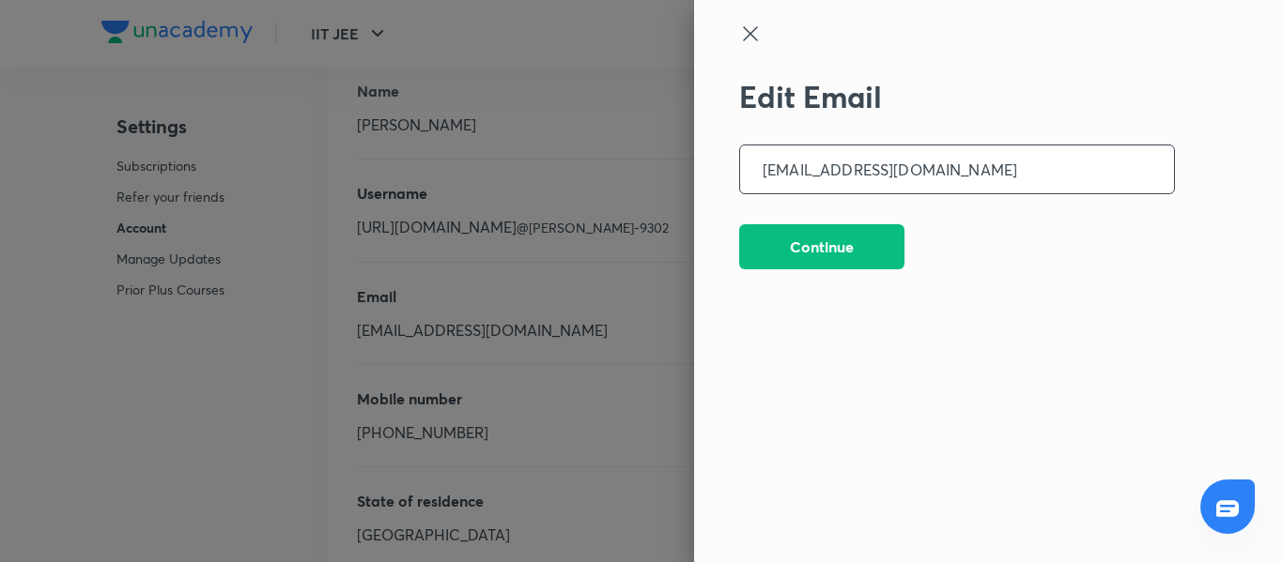
drag, startPoint x: 795, startPoint y: 172, endPoint x: 724, endPoint y: 172, distance: 71.4
click at [724, 172] on div "Edit Email con-kumar.gopal@unacademy.com ​ Continue" at bounding box center [988, 281] width 589 height 562
type input "kumar.gopal@unacademy.com"
click at [816, 223] on div "Edit Email kumar.gopal@unacademy.com ​ Continue" at bounding box center [957, 275] width 436 height 393
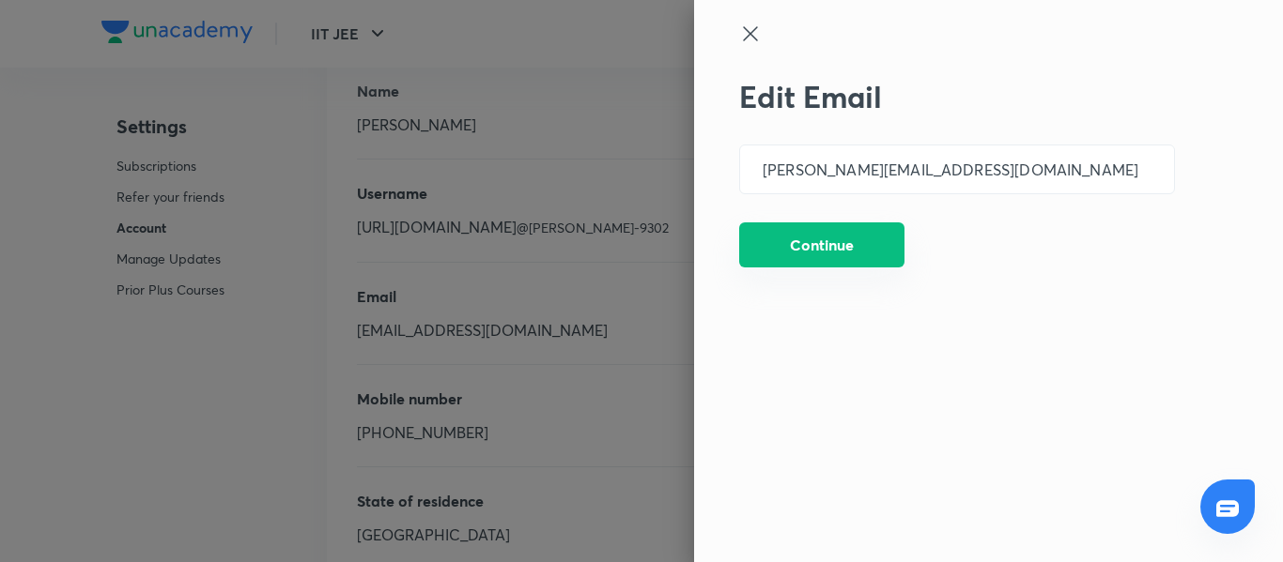
click at [818, 249] on button "Continue" at bounding box center [821, 245] width 165 height 45
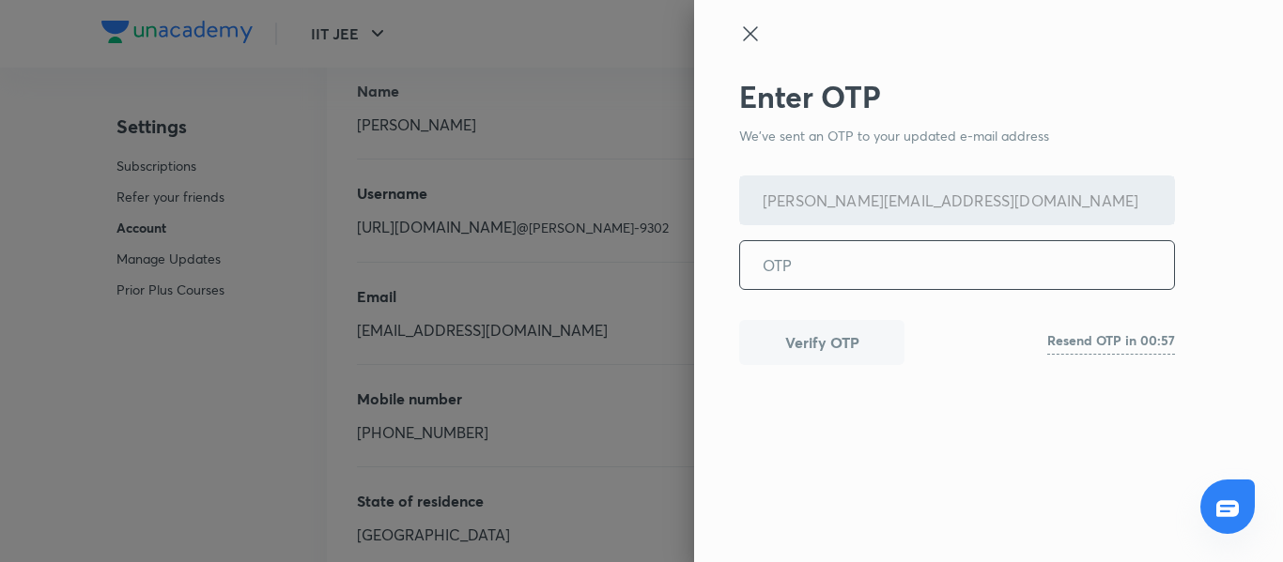
click at [801, 263] on input "tel" at bounding box center [957, 265] width 434 height 48
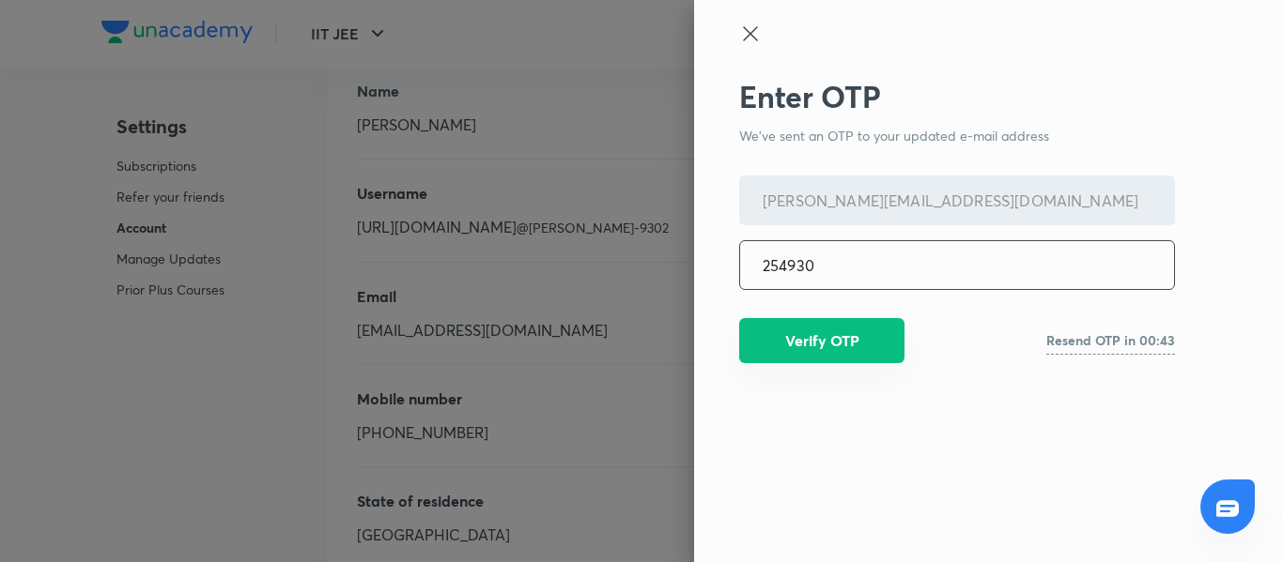
click at [826, 358] on button "Verify OTP" at bounding box center [821, 340] width 165 height 45
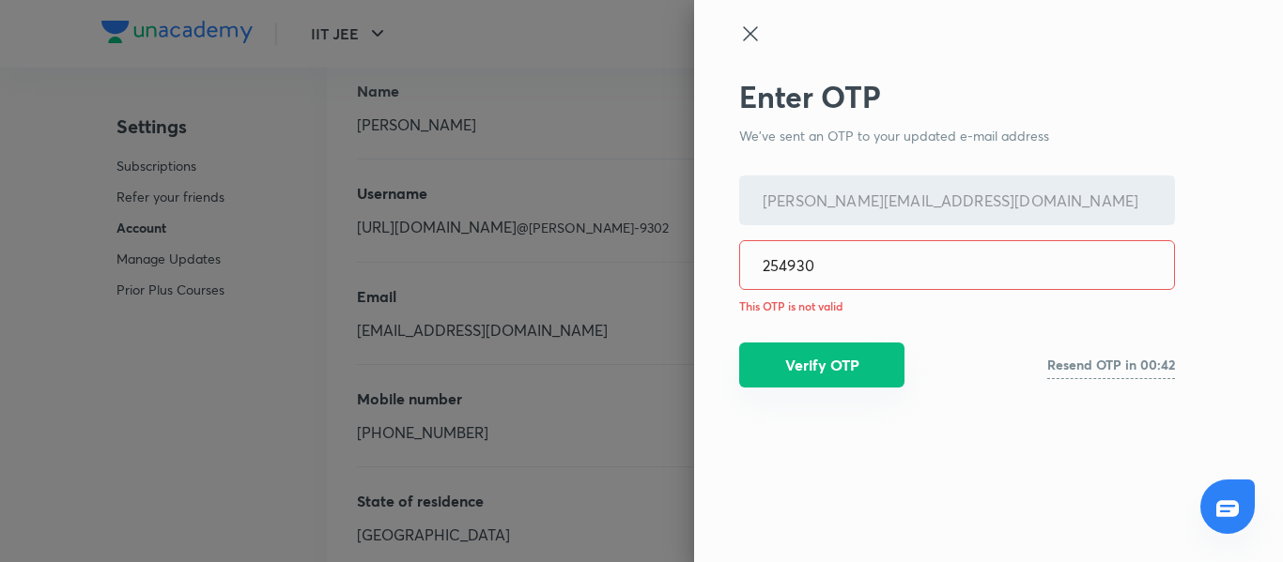
click at [826, 358] on button "Verify OTP" at bounding box center [821, 365] width 165 height 45
click at [874, 267] on input "254930" at bounding box center [957, 265] width 434 height 48
paste input "431167"
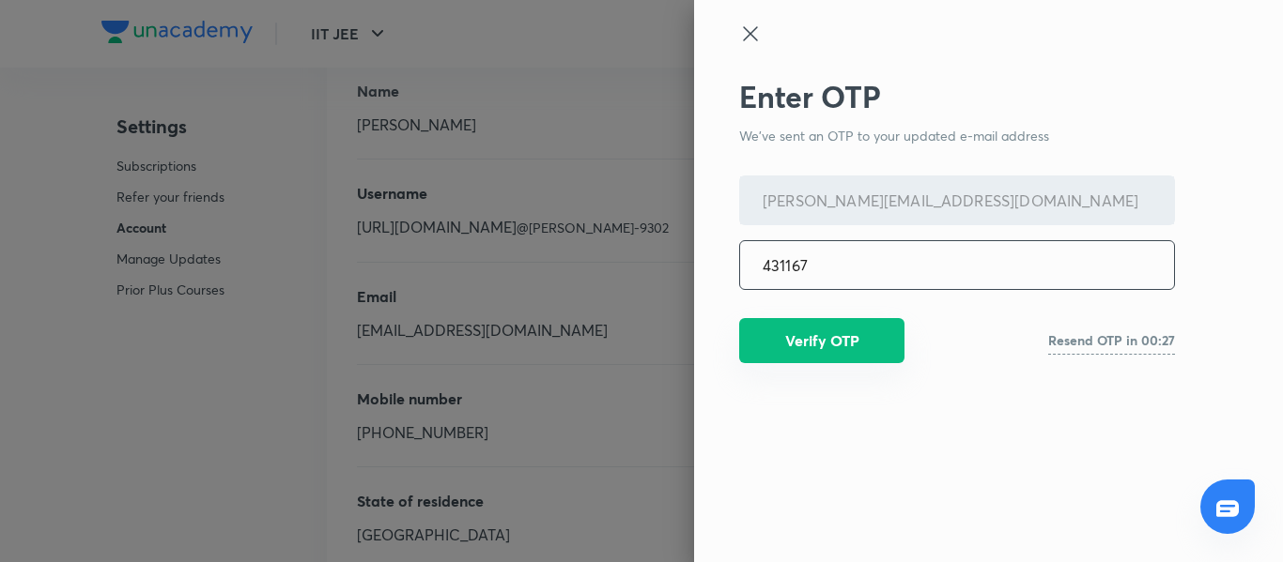
type input "431167"
click at [796, 353] on button "Verify OTP" at bounding box center [821, 340] width 165 height 45
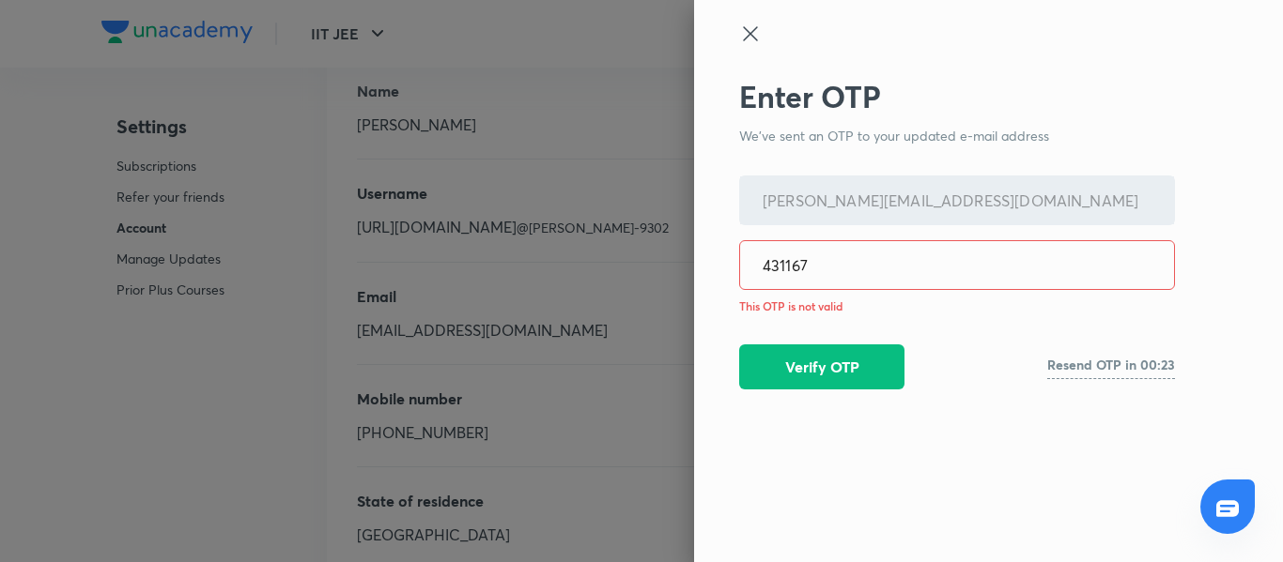
click at [755, 35] on icon at bounding box center [750, 34] width 23 height 23
